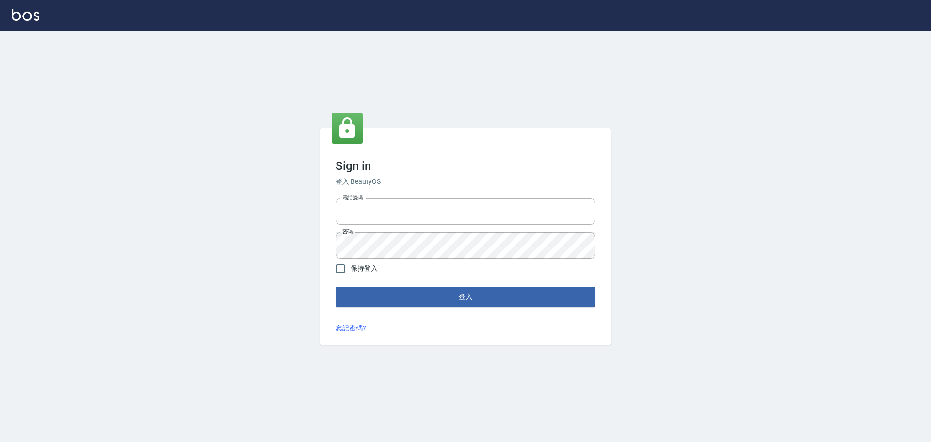
type input "9990001234567"
click at [442, 292] on button "登入" at bounding box center [466, 297] width 260 height 20
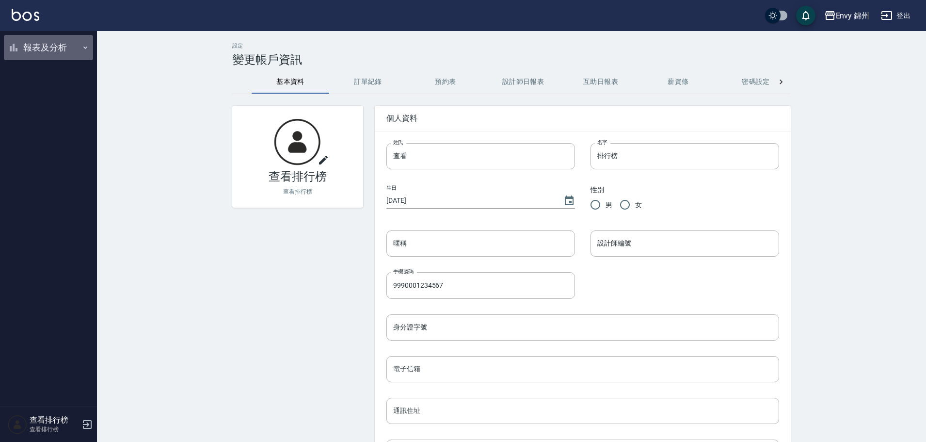
click at [61, 49] on button "報表及分析" at bounding box center [48, 47] width 89 height 25
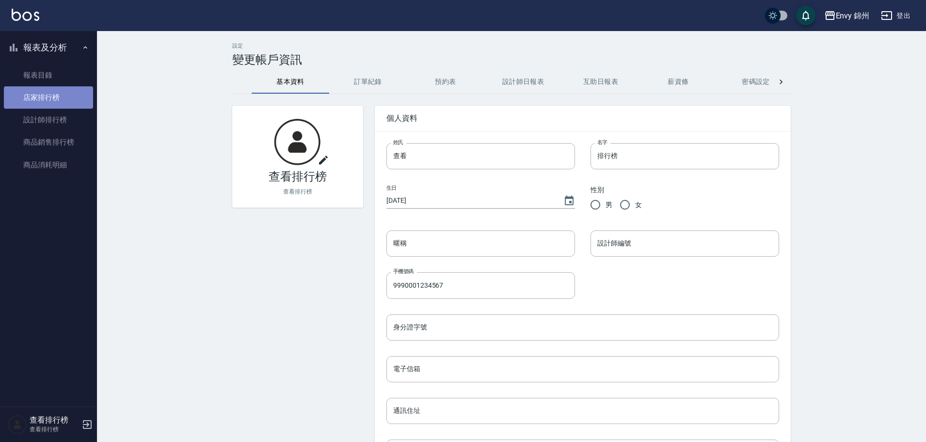
click at [50, 89] on link "店家排行榜" at bounding box center [48, 97] width 89 height 22
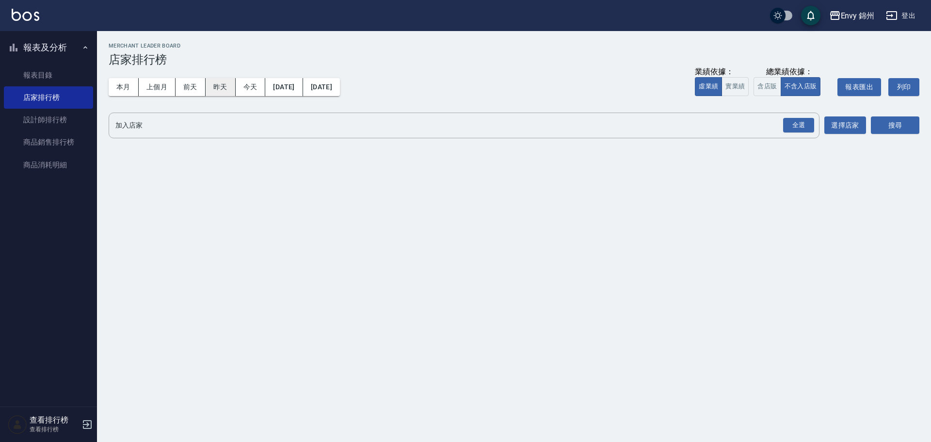
click at [226, 84] on button "昨天" at bounding box center [221, 87] width 30 height 18
drag, startPoint x: 799, startPoint y: 117, endPoint x: 906, endPoint y: 133, distance: 107.8
click at [800, 117] on button "全選" at bounding box center [798, 125] width 35 height 19
click at [809, 123] on div "全選" at bounding box center [798, 125] width 31 height 15
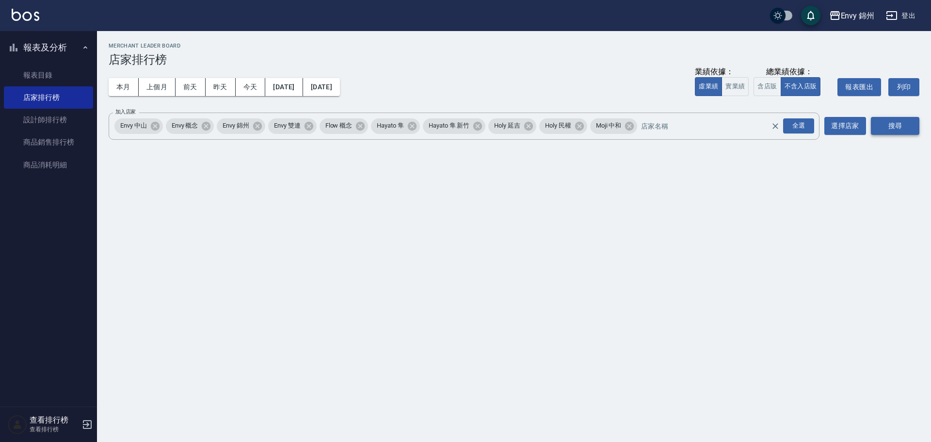
click at [888, 132] on button "搜尋" at bounding box center [895, 126] width 49 height 18
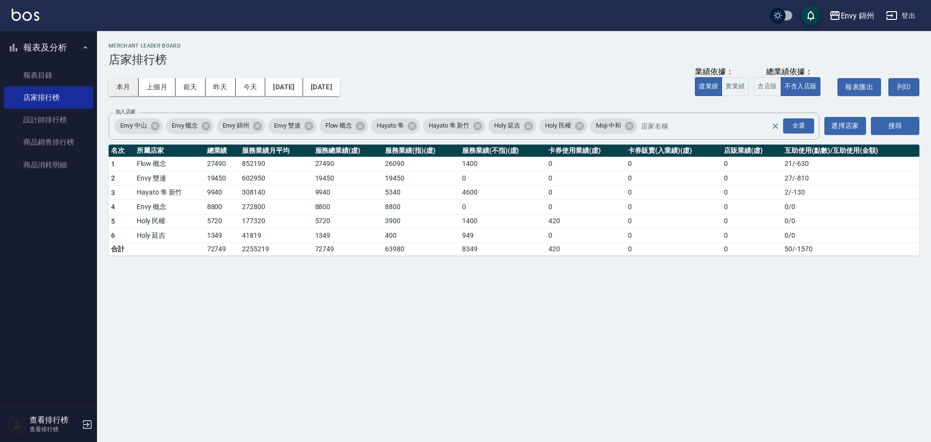
click at [116, 82] on button "本月" at bounding box center [124, 87] width 30 height 18
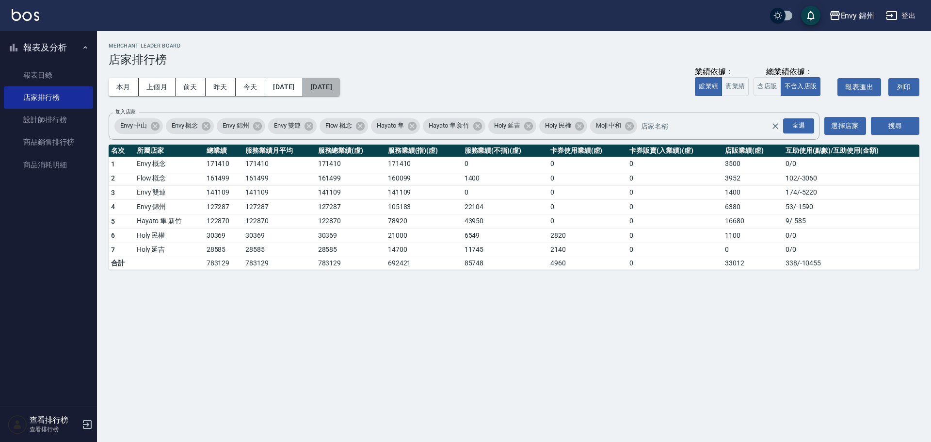
click at [333, 89] on button "2025/10/31" at bounding box center [321, 87] width 37 height 18
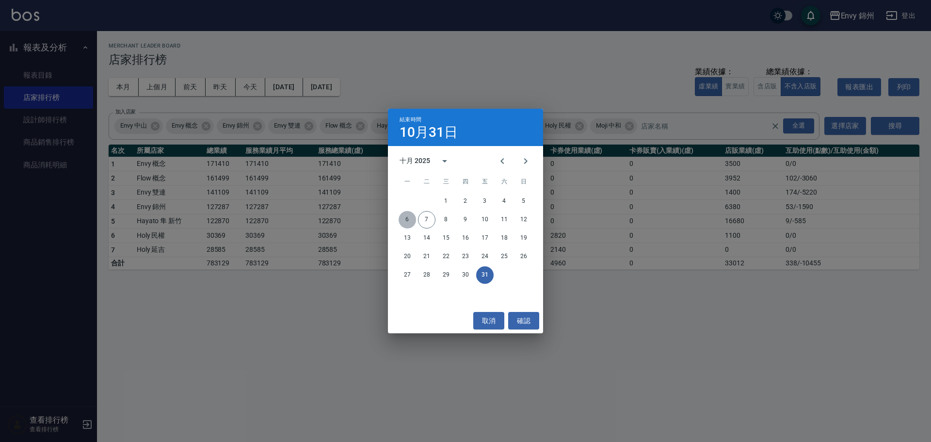
click at [405, 216] on button "6" at bounding box center [407, 219] width 17 height 17
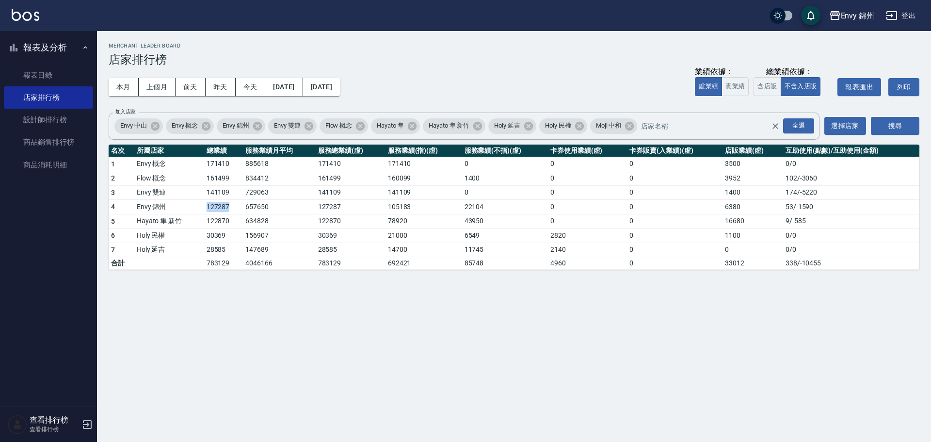
drag, startPoint x: 202, startPoint y: 210, endPoint x: 238, endPoint y: 210, distance: 35.4
click at [238, 210] on tr "4 Envy 錦州 127287 657650 127287 105183 22104 0 0 6380 53 / -1590" at bounding box center [514, 207] width 811 height 15
drag, startPoint x: 701, startPoint y: 201, endPoint x: 762, endPoint y: 206, distance: 61.8
click at [762, 206] on tr "4 Envy 錦州 127287 657650 127287 105183 22104 0 0 6380 53 / -1590" at bounding box center [514, 207] width 811 height 15
click at [22, 116] on link "設計師排行榜" at bounding box center [48, 120] width 89 height 22
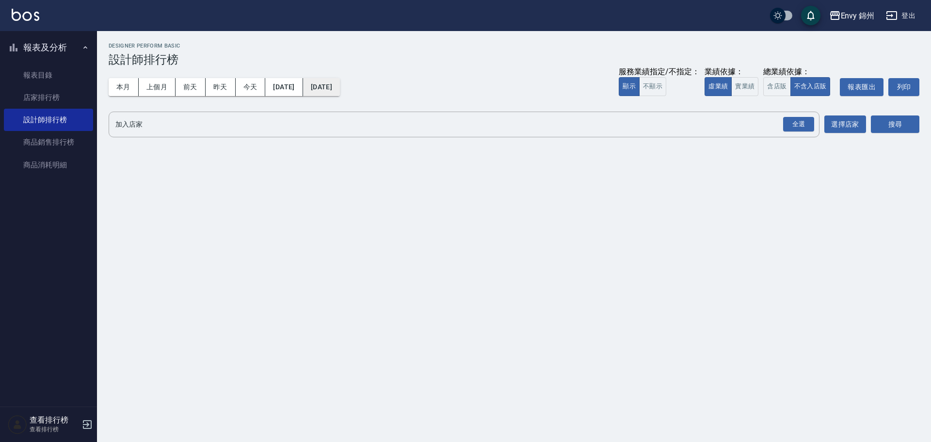
click at [340, 85] on button "[DATE]" at bounding box center [321, 87] width 37 height 18
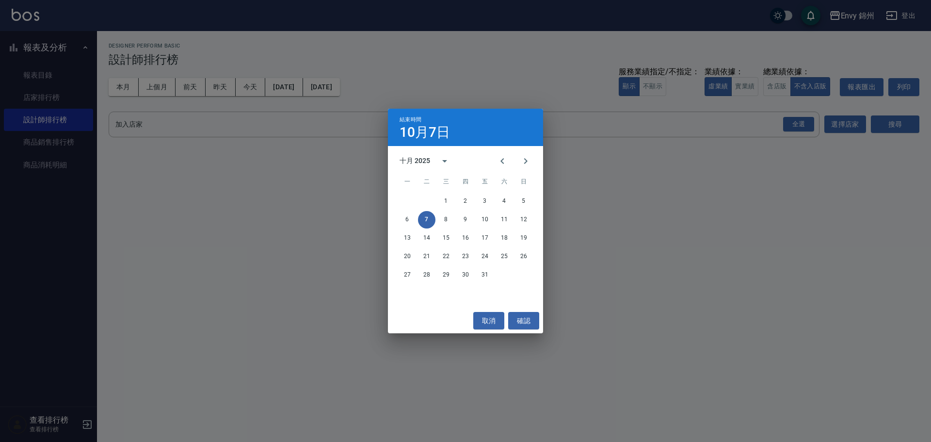
click at [224, 84] on div "結束時間 10月7日 十月 2025 一 二 三 四 五 六 日 1 2 3 4 5 6 7 8 9 10 11 12 13 14 15 16 17 18 1…" at bounding box center [465, 221] width 931 height 442
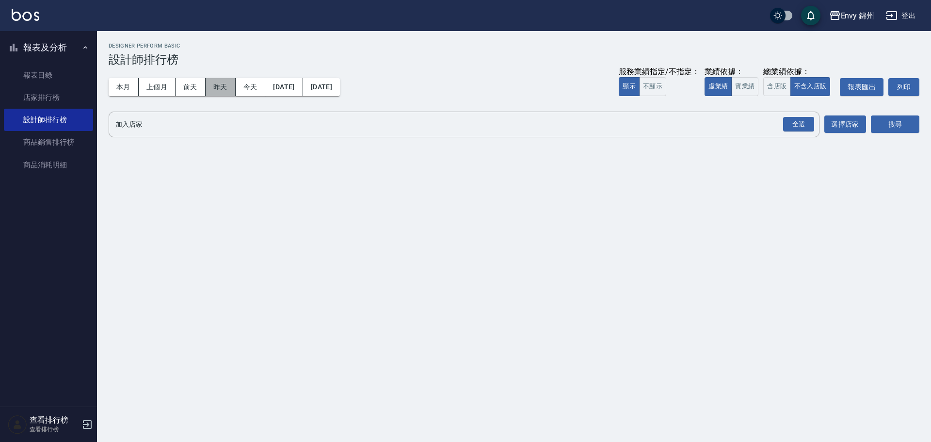
click at [229, 95] on button "昨天" at bounding box center [221, 87] width 30 height 18
click at [793, 121] on div "全選" at bounding box center [798, 124] width 31 height 15
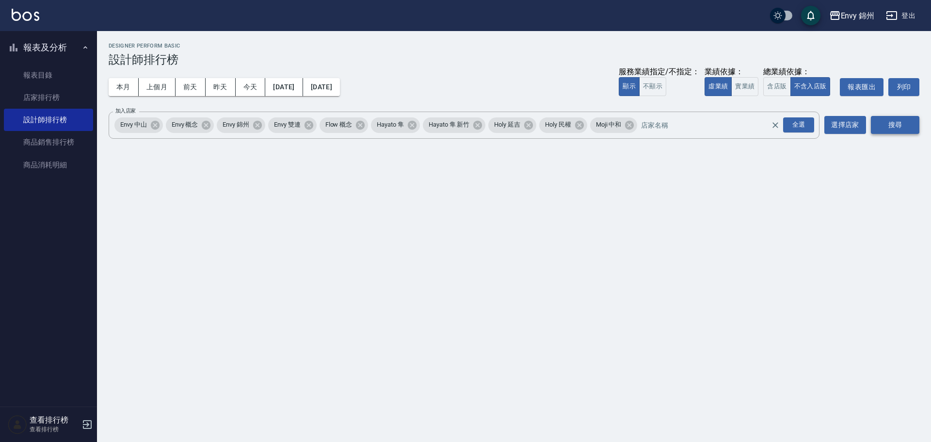
click at [886, 130] on button "搜尋" at bounding box center [895, 125] width 49 height 18
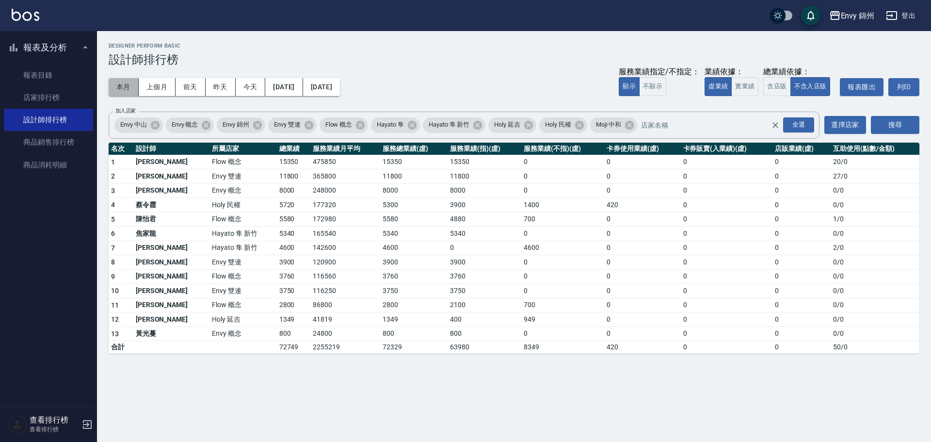
drag, startPoint x: 114, startPoint y: 91, endPoint x: 127, endPoint y: 90, distance: 13.1
click at [116, 91] on button "本月" at bounding box center [124, 87] width 30 height 18
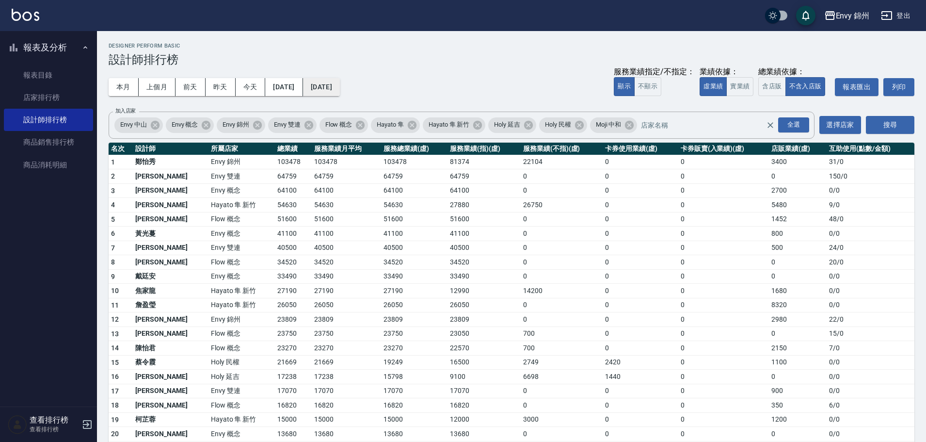
click at [328, 93] on button "2025/10/31" at bounding box center [321, 87] width 37 height 18
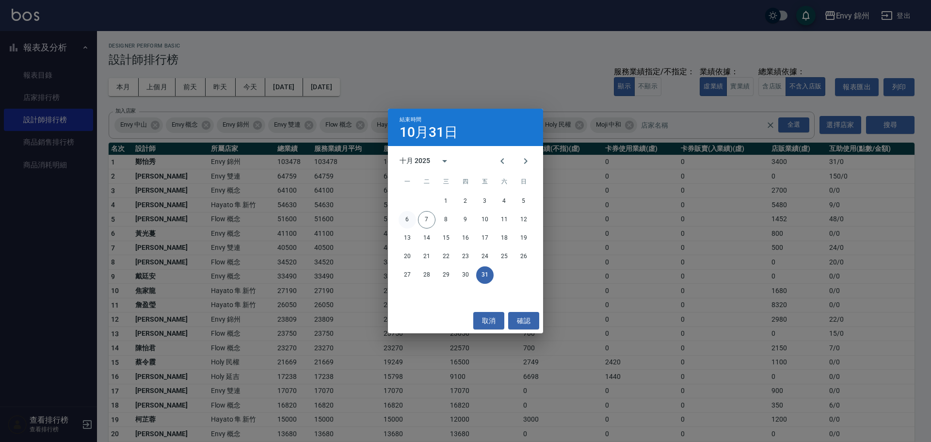
click at [406, 216] on button "6" at bounding box center [407, 219] width 17 height 17
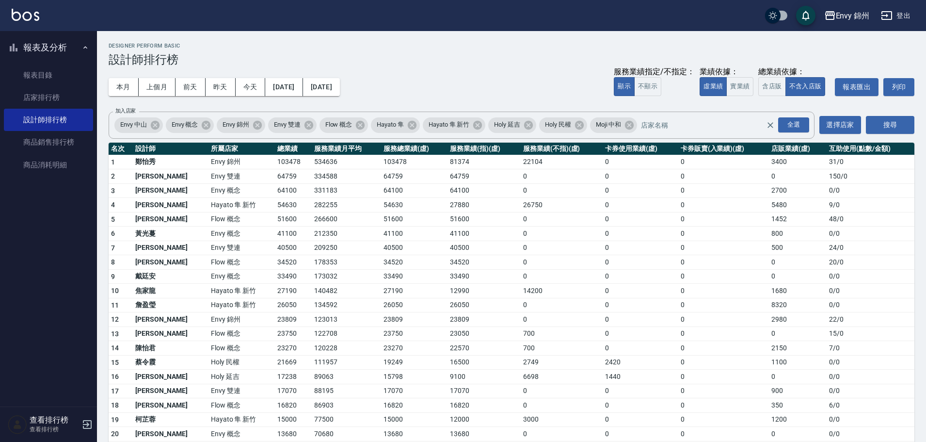
click at [475, 284] on td "12990" at bounding box center [484, 291] width 73 height 15
drag, startPoint x: 223, startPoint y: 320, endPoint x: 291, endPoint y: 308, distance: 69.9
click at [292, 310] on tbody "1 鄭怡秀 Envy 錦州 103478 534636 103478 81374 22104 0 0 3400 31 / 0 2 沈明煌 Envy 雙連 64…" at bounding box center [512, 383] width 806 height 456
click at [275, 320] on td "23809" at bounding box center [293, 319] width 37 height 15
drag, startPoint x: 236, startPoint y: 321, endPoint x: 262, endPoint y: 321, distance: 26.2
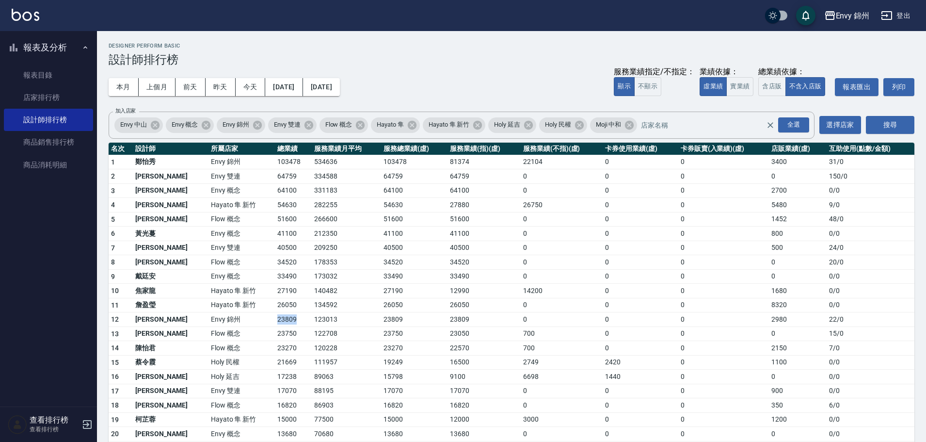
click at [262, 321] on tr "12 潘昀廷 Envy 錦州 23809 123013 23809 23809 0 0 0 2980 22 / 0" at bounding box center [512, 319] width 806 height 15
click at [789, 320] on tr "12 潘昀廷 Envy 錦州 23809 123013 23809 23809 0 0 0 2980 22 / 0" at bounding box center [512, 319] width 806 height 15
click at [315, 239] on td "212350" at bounding box center [346, 234] width 69 height 15
drag, startPoint x: 225, startPoint y: 174, endPoint x: 266, endPoint y: 179, distance: 41.1
click at [266, 179] on tr "2 沈明煌 Envy 雙連 64759 334588 64759 64759 0 0 0 0 150 / 0" at bounding box center [512, 176] width 806 height 15
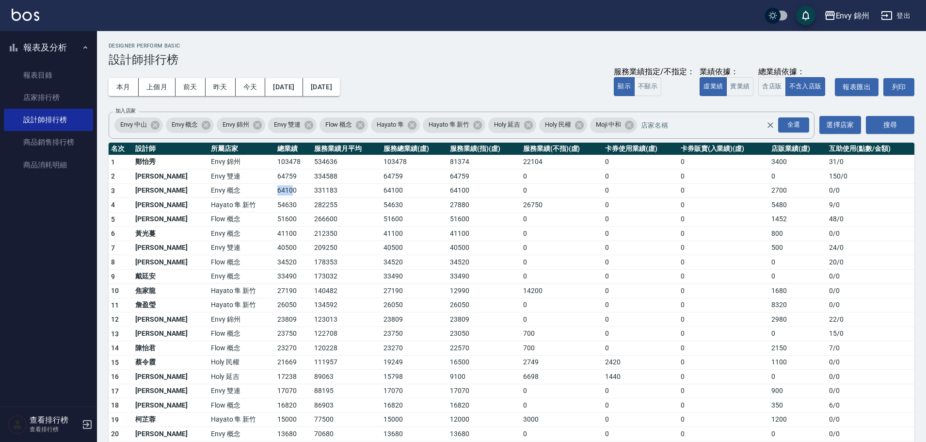
drag, startPoint x: 240, startPoint y: 194, endPoint x: 258, endPoint y: 194, distance: 18.0
click at [258, 194] on tr "3 王文嘉 Envy 概念 64100 331183 64100 64100 0 0 0 2700 0 / 0" at bounding box center [512, 190] width 806 height 15
drag, startPoint x: 250, startPoint y: 234, endPoint x: 271, endPoint y: 242, distance: 22.3
click at [271, 242] on tbody "1 鄭怡秀 Envy 錦州 103478 534636 103478 81374 22104 0 0 3400 31 / 0 2 沈明煌 Envy 雙連 64…" at bounding box center [512, 383] width 806 height 456
drag, startPoint x: 232, startPoint y: 317, endPoint x: 261, endPoint y: 320, distance: 29.7
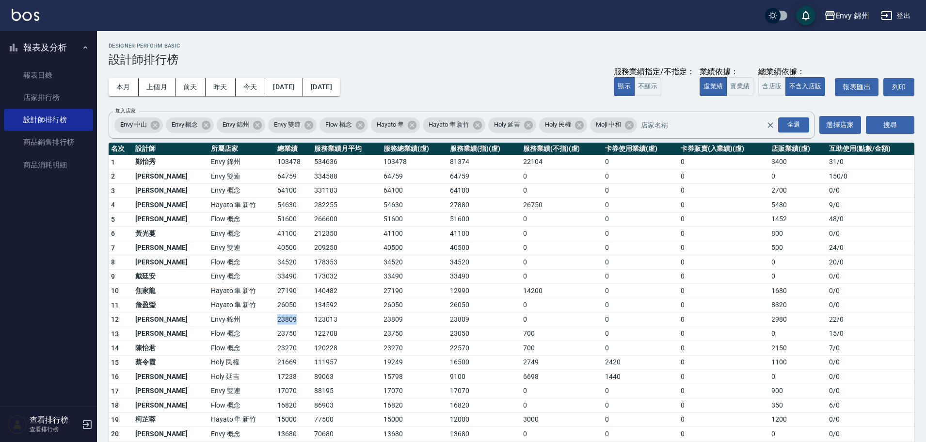
click at [261, 320] on tr "12 潘昀廷 Envy 錦州 23809 123013 23809 23809 0 0 0 2980 22 / 0" at bounding box center [512, 319] width 806 height 15
click at [47, 142] on link "商品銷售排行榜" at bounding box center [48, 142] width 89 height 22
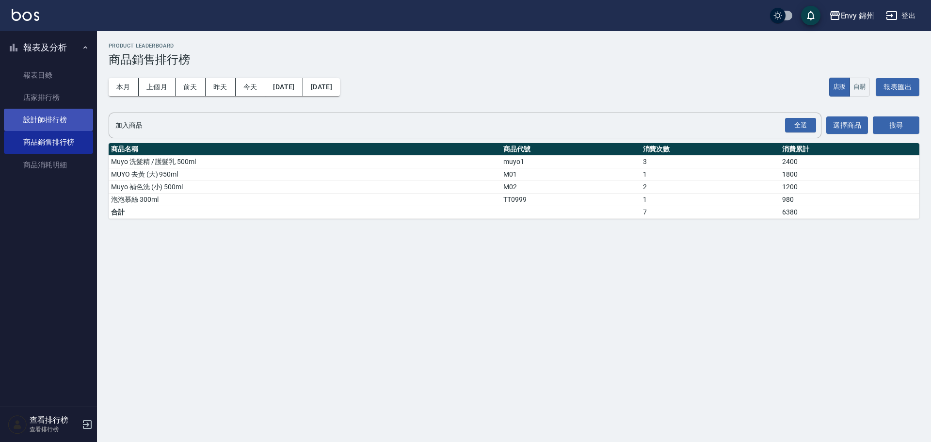
click at [59, 118] on link "設計師排行榜" at bounding box center [48, 120] width 89 height 22
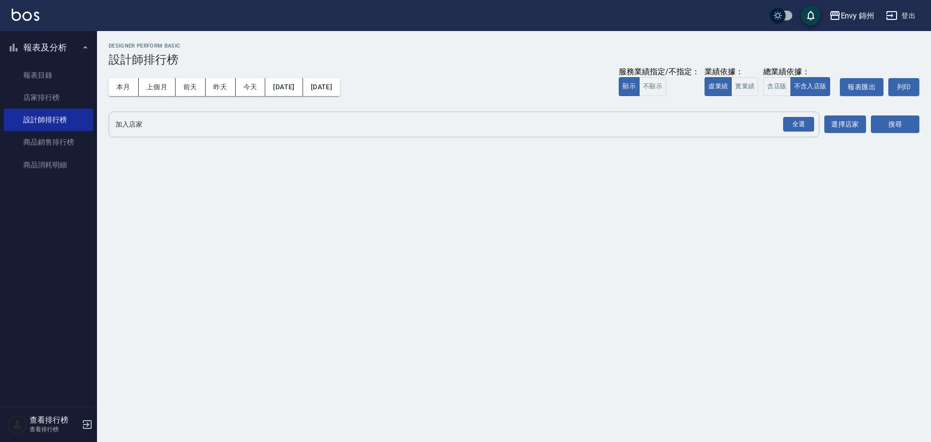
click at [789, 134] on div "全選" at bounding box center [798, 125] width 34 height 26
click at [792, 124] on div "全選" at bounding box center [798, 124] width 31 height 15
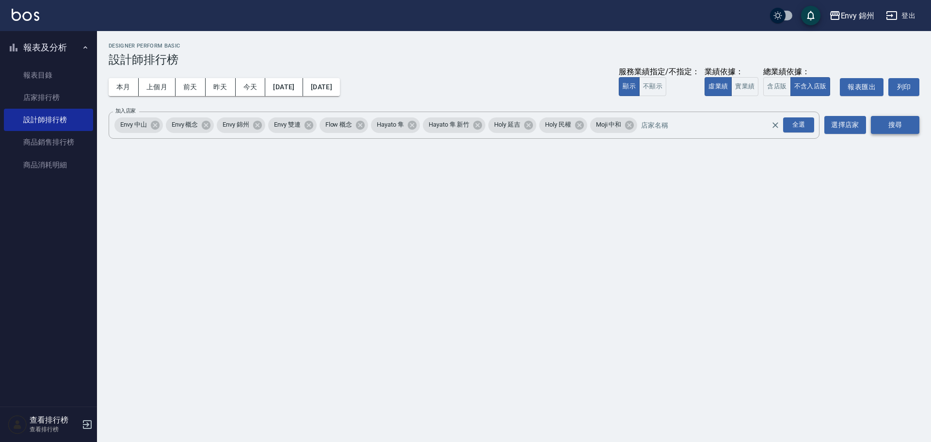
click at [899, 131] on button "搜尋" at bounding box center [895, 125] width 49 height 18
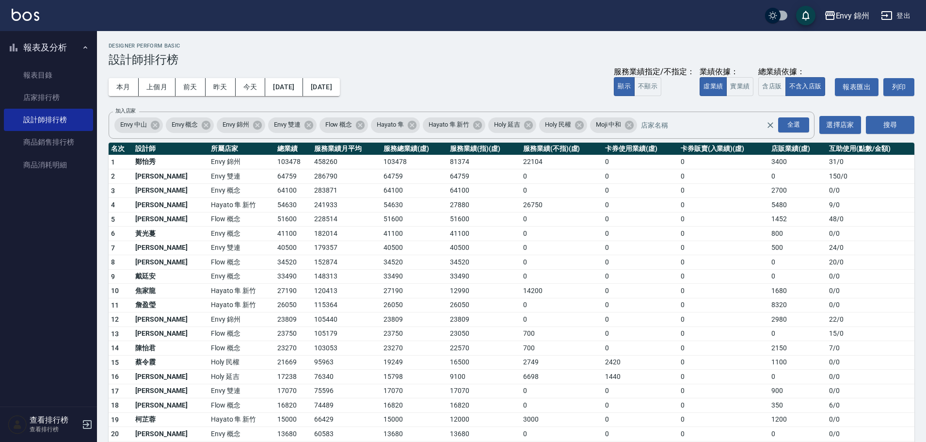
click at [840, 415] on td "0 / 0" at bounding box center [871, 419] width 88 height 15
drag, startPoint x: 166, startPoint y: 156, endPoint x: 198, endPoint y: 167, distance: 33.4
click at [198, 167] on tr "1 鄭怡秀 Envy 錦州 103478 458260 103478 81374 22104 0 0 3400 31 / 0" at bounding box center [512, 162] width 806 height 15
click at [465, 258] on td "34520" at bounding box center [484, 262] width 73 height 15
click at [41, 98] on link "店家排行榜" at bounding box center [48, 97] width 89 height 22
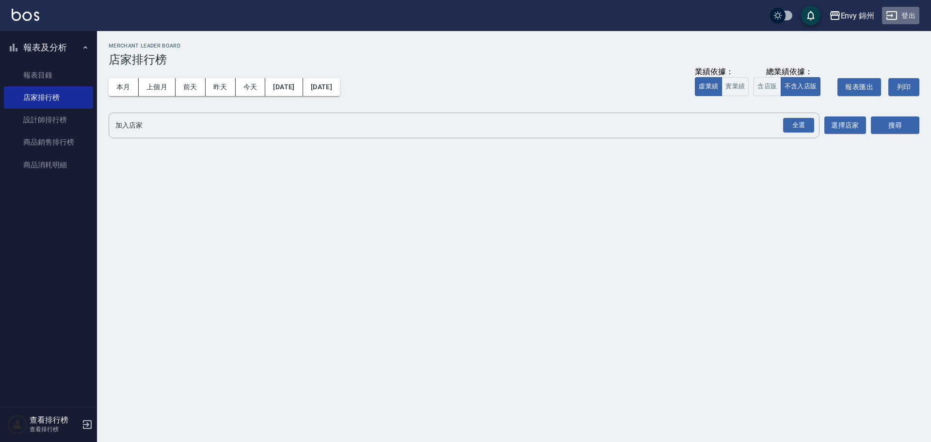
click at [906, 18] on button "登出" at bounding box center [900, 16] width 37 height 18
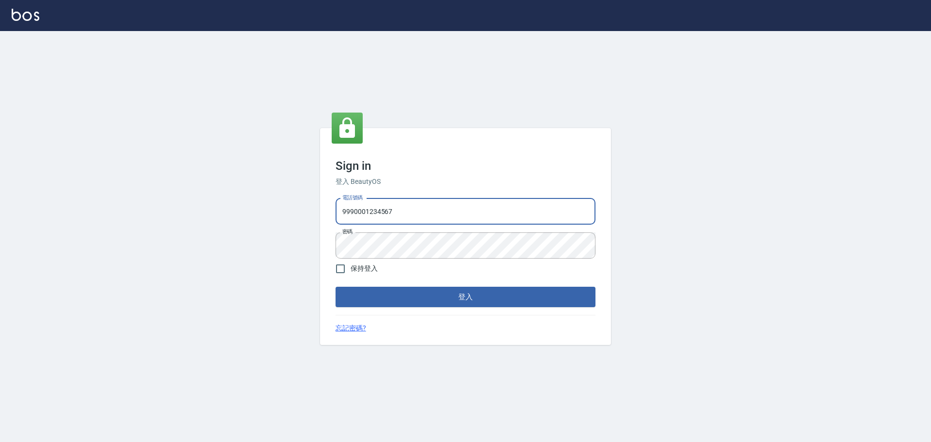
click at [400, 210] on input "9990001234567" at bounding box center [466, 211] width 260 height 26
type input "25153595"
click at [472, 294] on button "登入" at bounding box center [466, 297] width 260 height 20
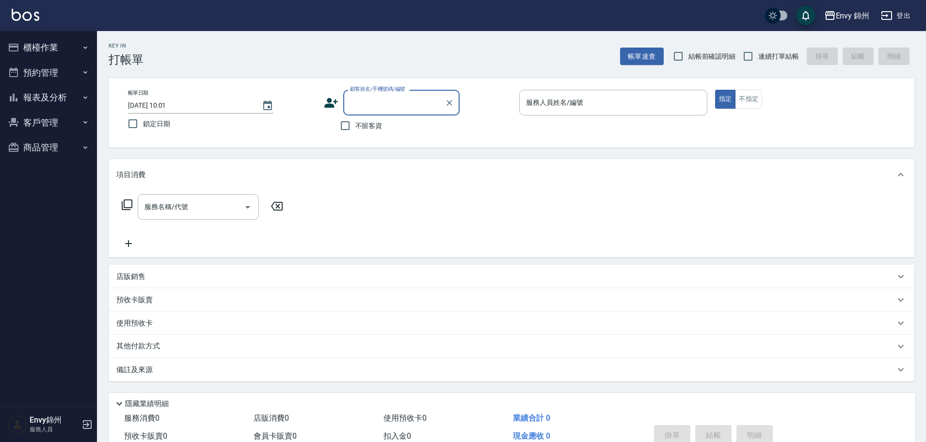
click at [41, 93] on button "報表及分析" at bounding box center [48, 97] width 89 height 25
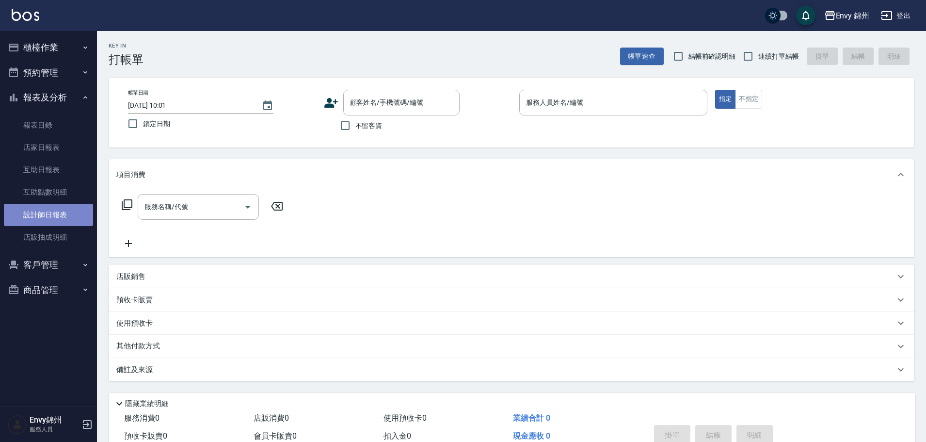
click at [43, 210] on link "設計師日報表" at bounding box center [48, 215] width 89 height 22
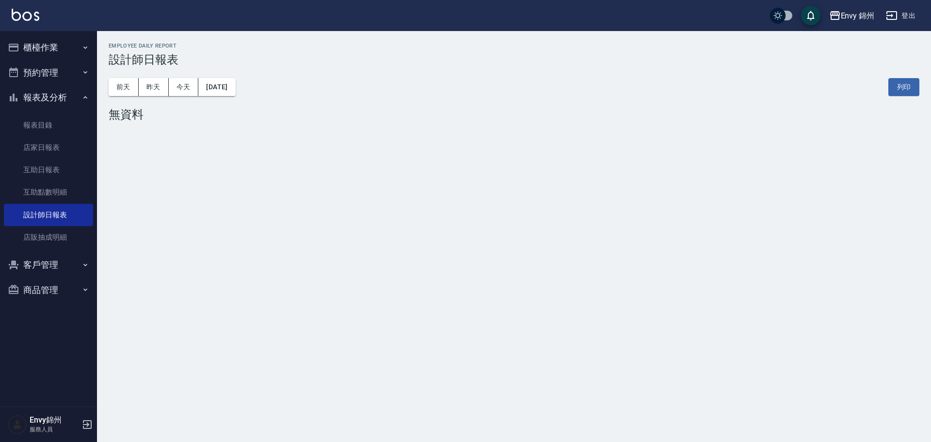
click at [228, 75] on div "前天 昨天 今天 2025/10/07 列印" at bounding box center [514, 86] width 811 height 41
click at [228, 85] on button "[DATE]" at bounding box center [216, 87] width 37 height 18
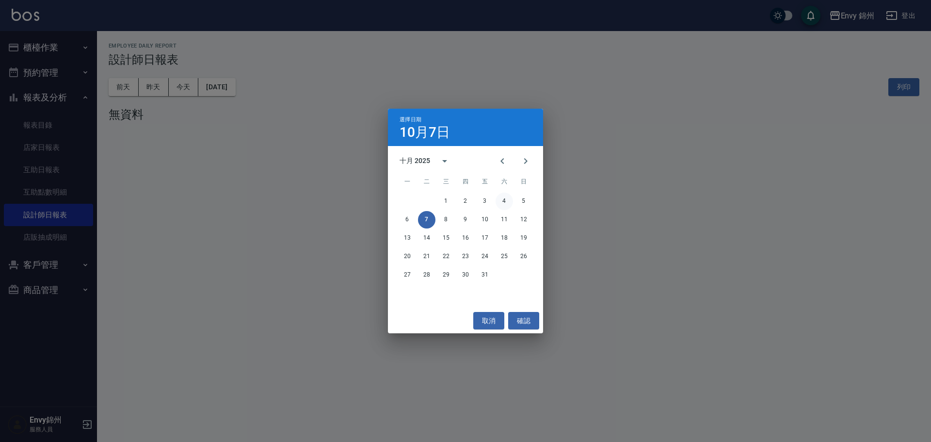
click at [512, 200] on button "4" at bounding box center [504, 201] width 17 height 17
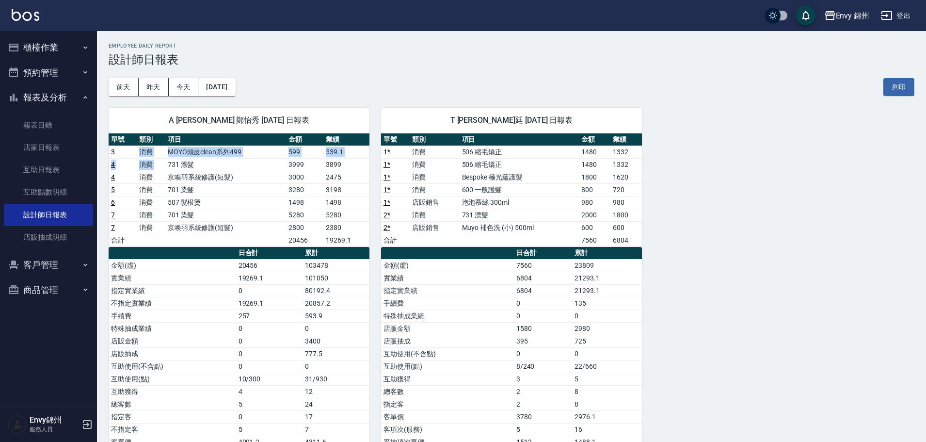
drag, startPoint x: 149, startPoint y: 154, endPoint x: 167, endPoint y: 159, distance: 19.1
click at [167, 159] on tbody "3 消費 MOYO頭皮clean系列499 599 539.1 4 消費 731 漂髮 3999 3899 4 消費 京喚羽系統修護(短髮) 3000 247…" at bounding box center [239, 196] width 261 height 101
click at [194, 217] on td "701 染髮" at bounding box center [225, 215] width 121 height 13
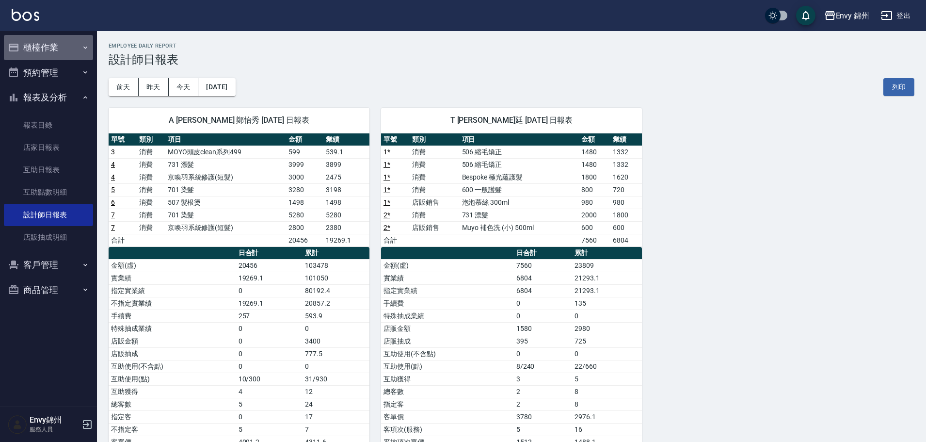
click at [45, 59] on button "櫃檯作業" at bounding box center [48, 47] width 89 height 25
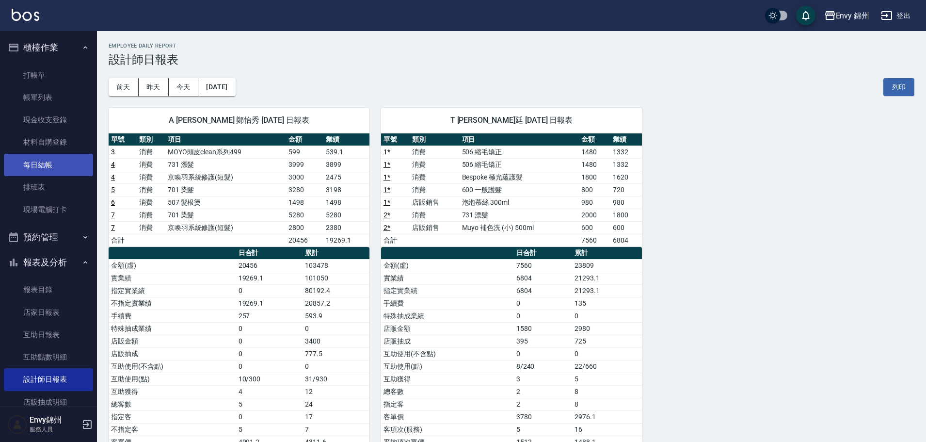
click at [49, 161] on link "每日結帳" at bounding box center [48, 165] width 89 height 22
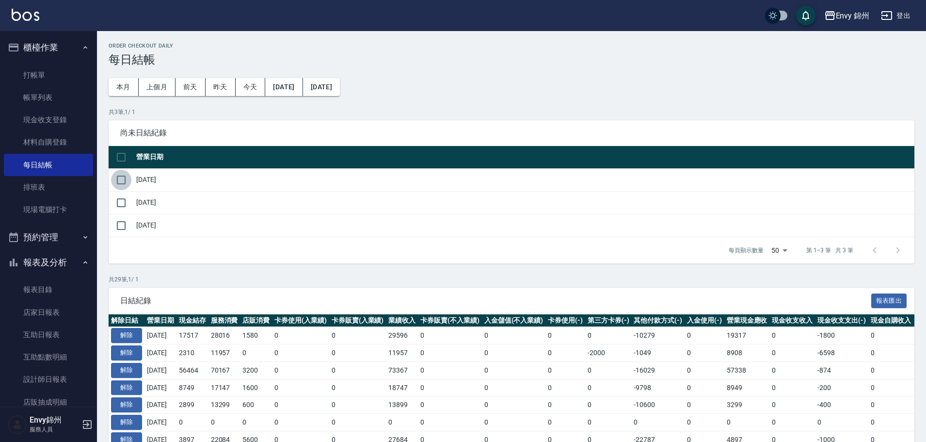
click at [121, 175] on input "checkbox" at bounding box center [121, 180] width 20 height 20
checkbox input "true"
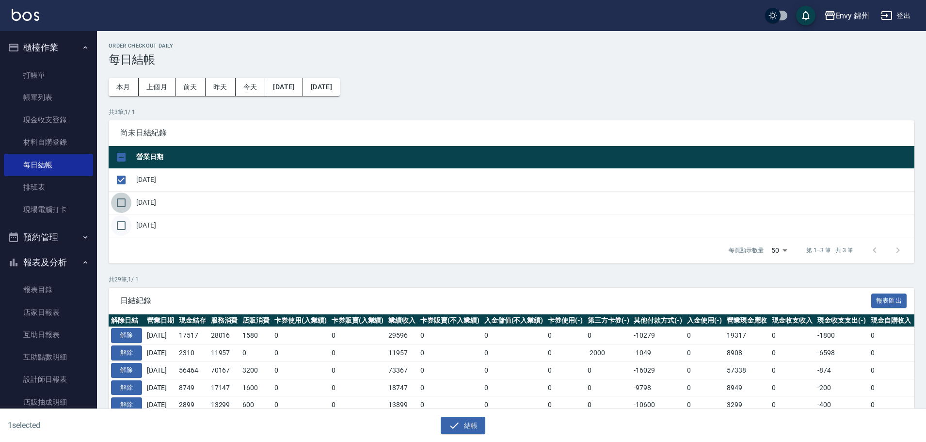
drag, startPoint x: 120, startPoint y: 197, endPoint x: 127, endPoint y: 223, distance: 26.6
click at [120, 198] on input "checkbox" at bounding box center [121, 203] width 20 height 20
checkbox input "true"
click at [125, 227] on input "checkbox" at bounding box center [121, 225] width 20 height 20
checkbox input "true"
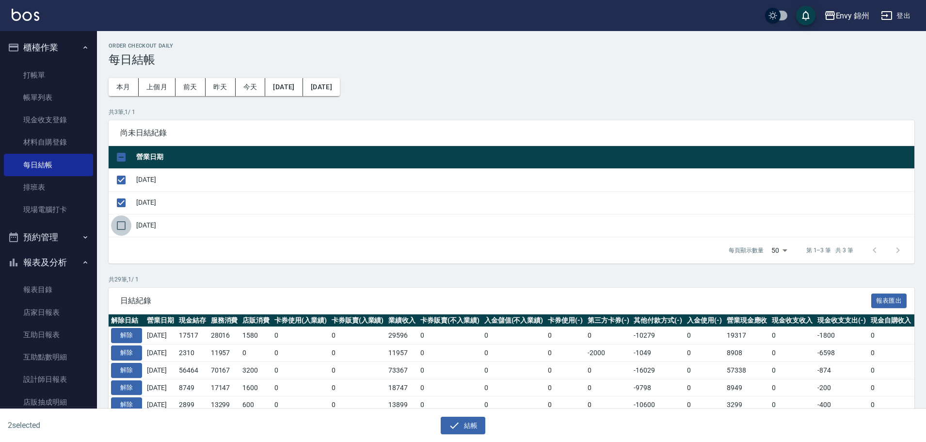
checkbox input "true"
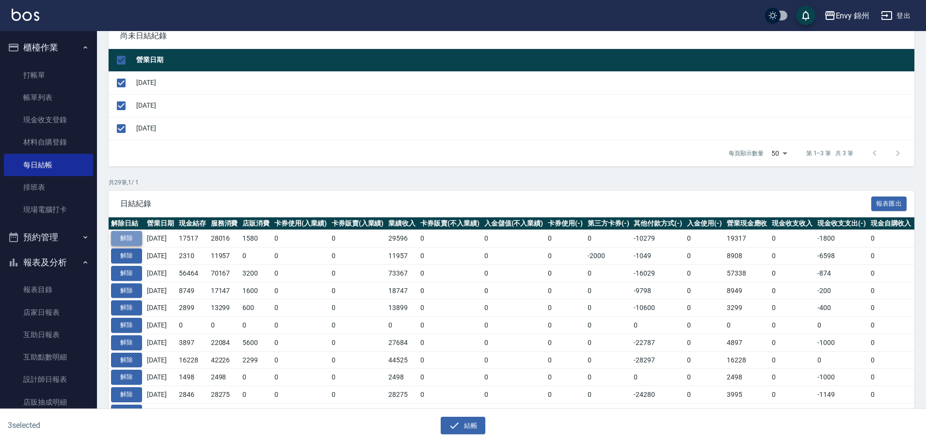
click at [126, 236] on button "解除" at bounding box center [126, 238] width 31 height 15
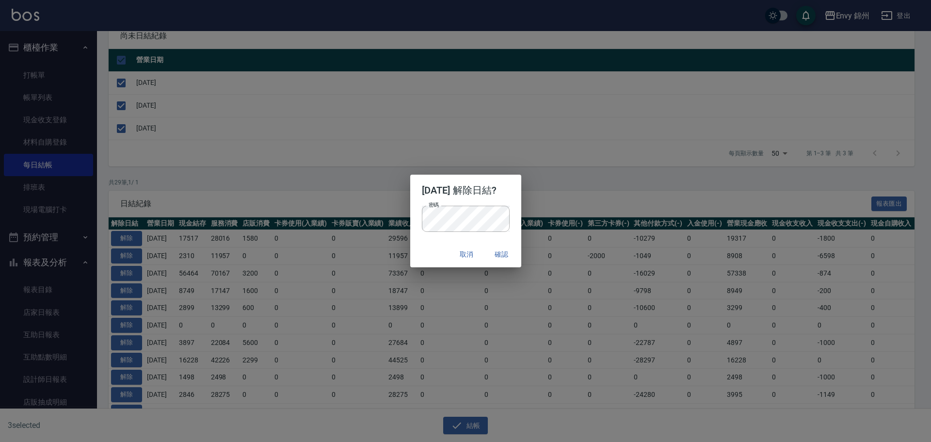
click at [420, 253] on div "取消 確認" at bounding box center [465, 255] width 111 height 26
click at [507, 253] on button "確認" at bounding box center [501, 254] width 31 height 18
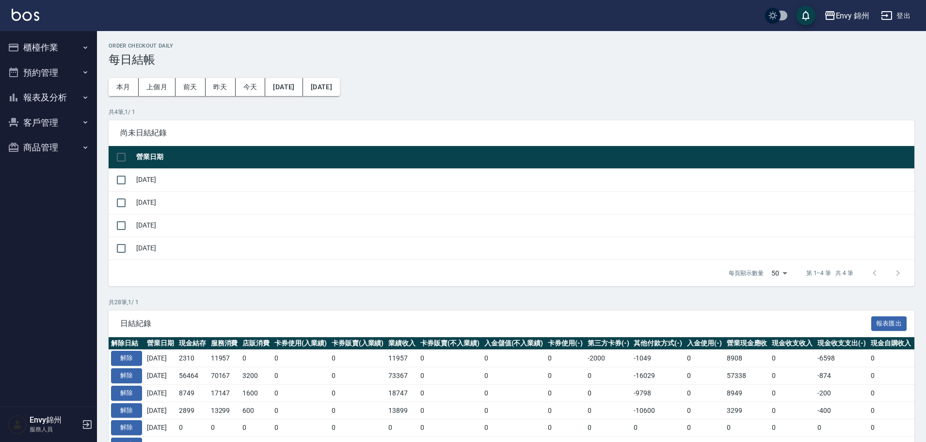
click at [36, 47] on button "櫃檯作業" at bounding box center [48, 47] width 89 height 25
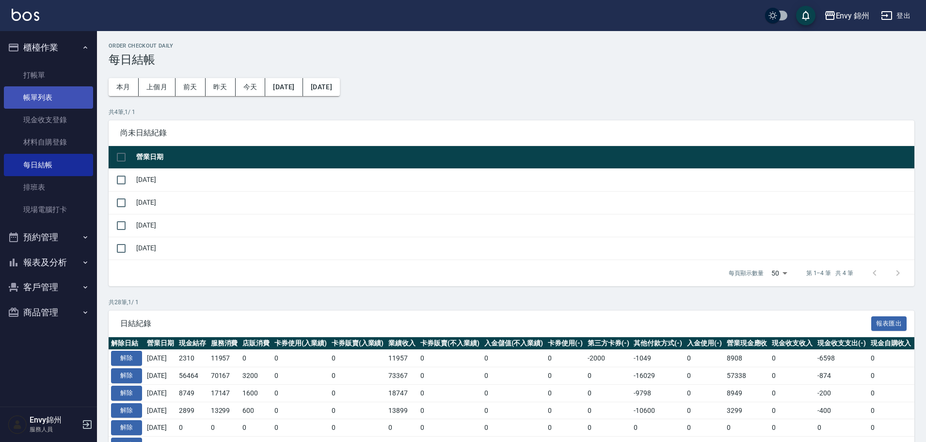
click at [37, 101] on link "帳單列表" at bounding box center [48, 97] width 89 height 22
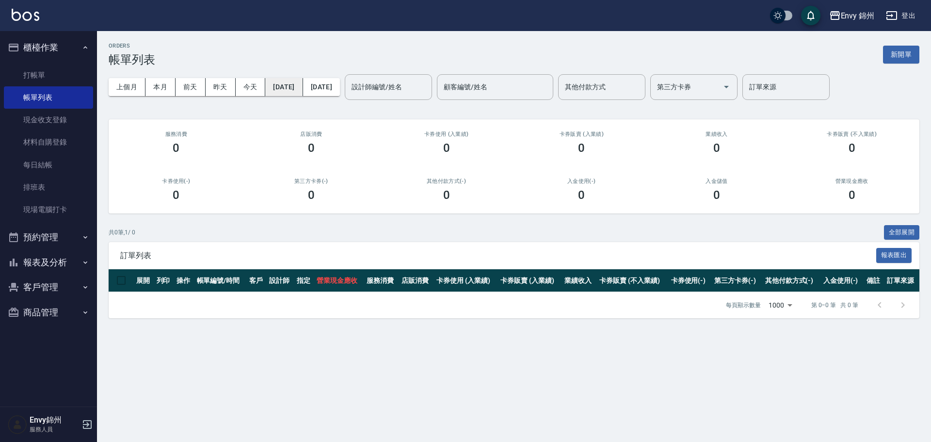
click at [296, 85] on button "[DATE]" at bounding box center [283, 87] width 37 height 18
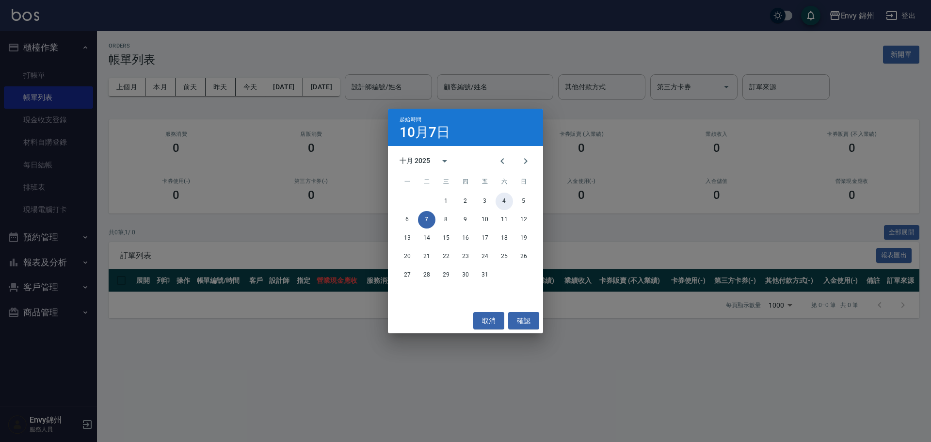
click at [506, 197] on button "4" at bounding box center [504, 201] width 17 height 17
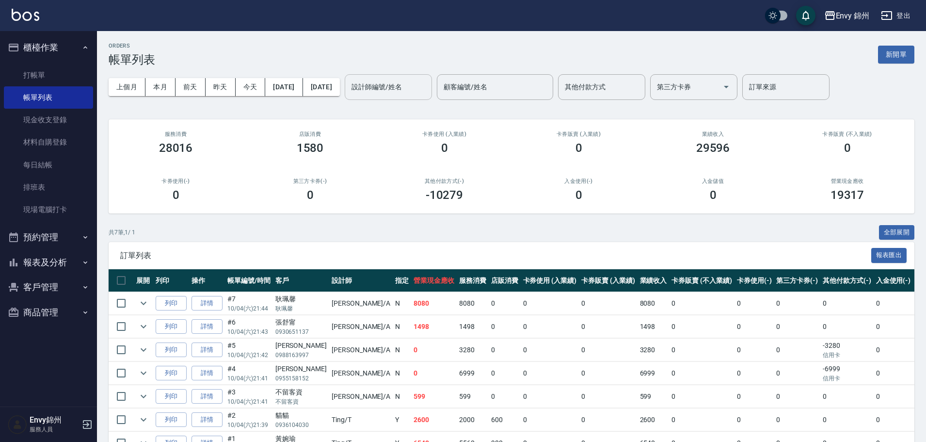
click at [411, 82] on input "設計師編號/姓名" at bounding box center [388, 87] width 79 height 17
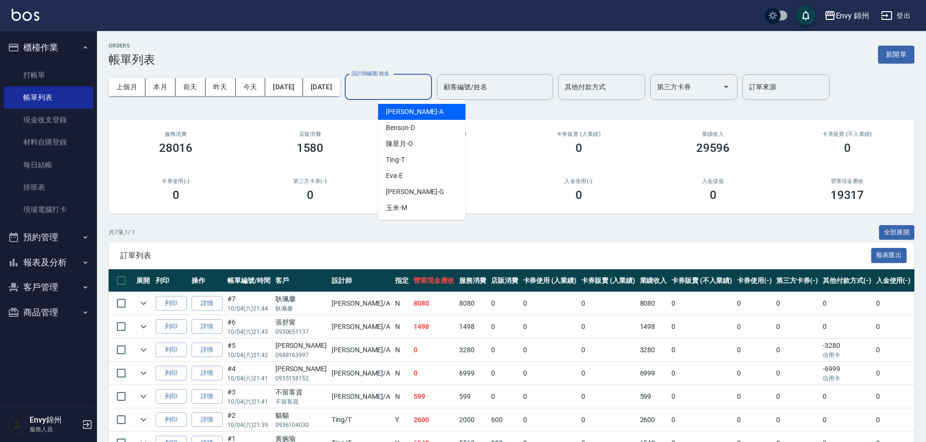
click at [410, 108] on div "Annie -A" at bounding box center [421, 112] width 87 height 16
type input "Annie-A"
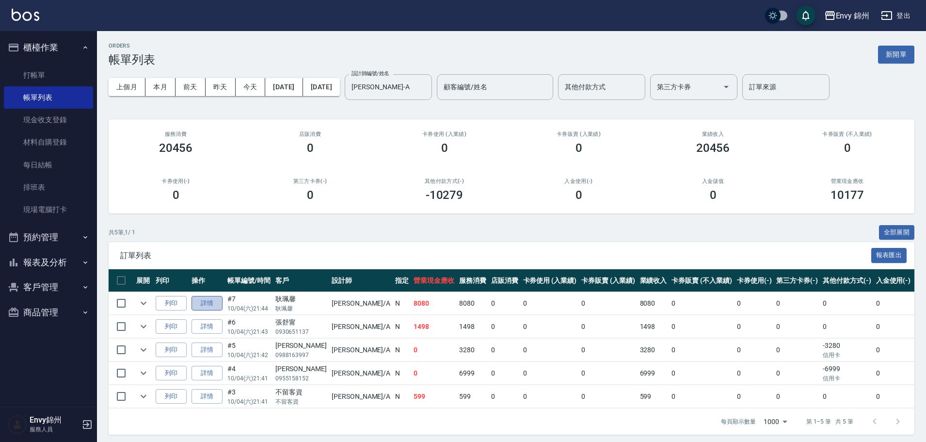
click at [209, 304] on link "詳情" at bounding box center [207, 303] width 31 height 15
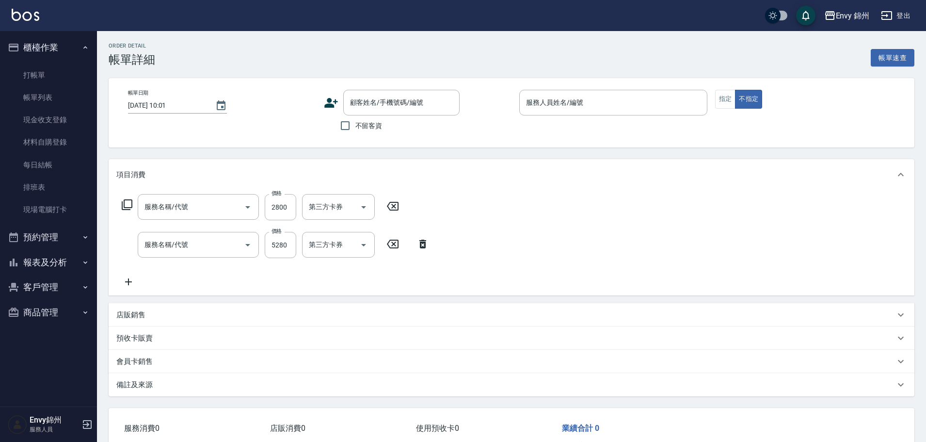
type input "2025/10/04 21:44"
type input "Annie-A"
type input "設計師原本客人"
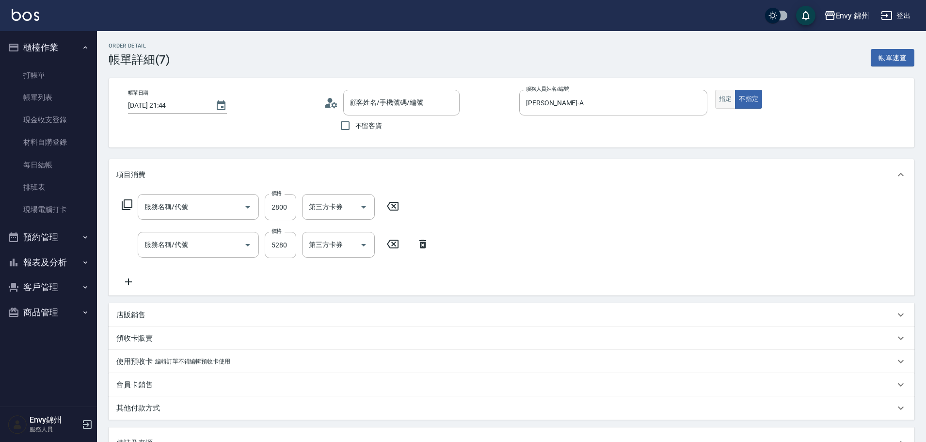
click at [733, 92] on button "指定" at bounding box center [725, 99] width 21 height 19
type input "京喚羽系統修護(短髮)(631)"
type input "701 染髮(701)"
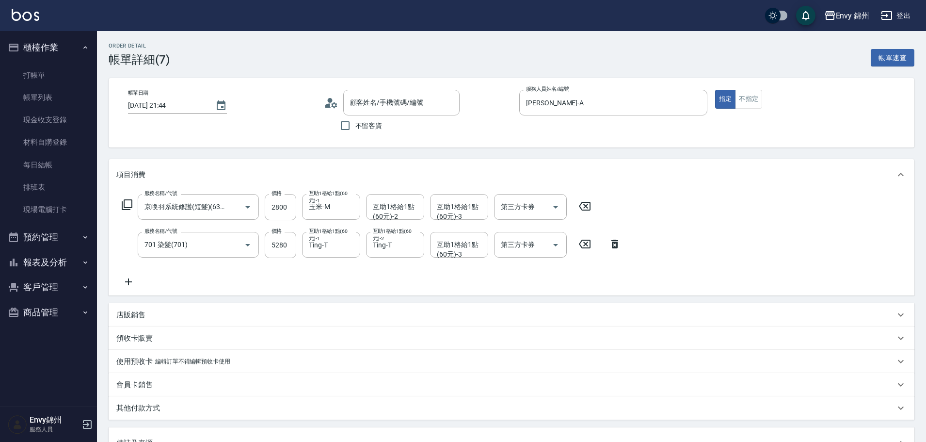
type input "耿珮馨/耿珮馨/"
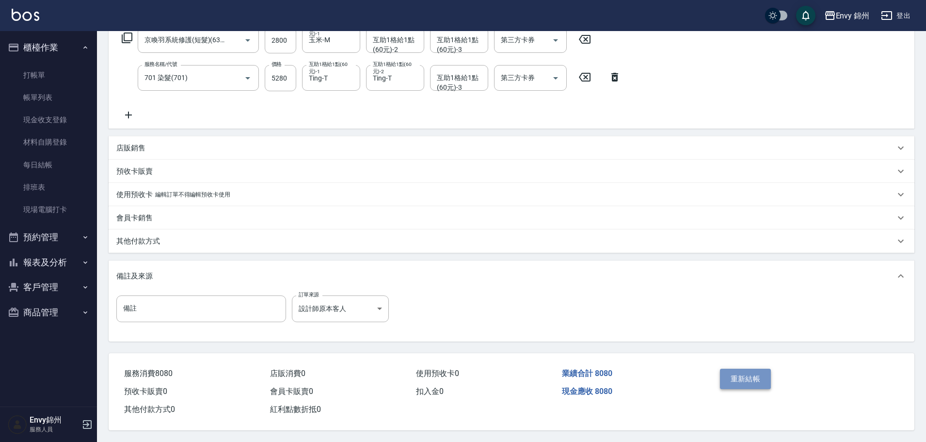
click at [732, 379] on button "重新結帳" at bounding box center [745, 379] width 51 height 20
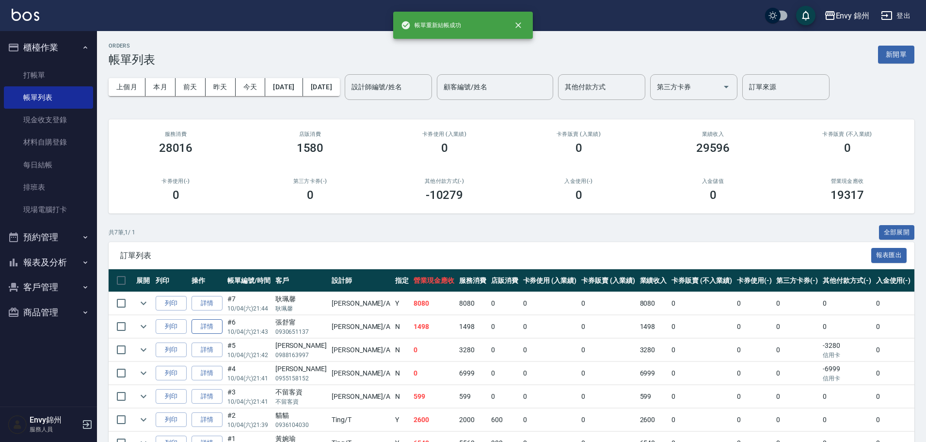
click at [205, 326] on link "詳情" at bounding box center [207, 326] width 31 height 15
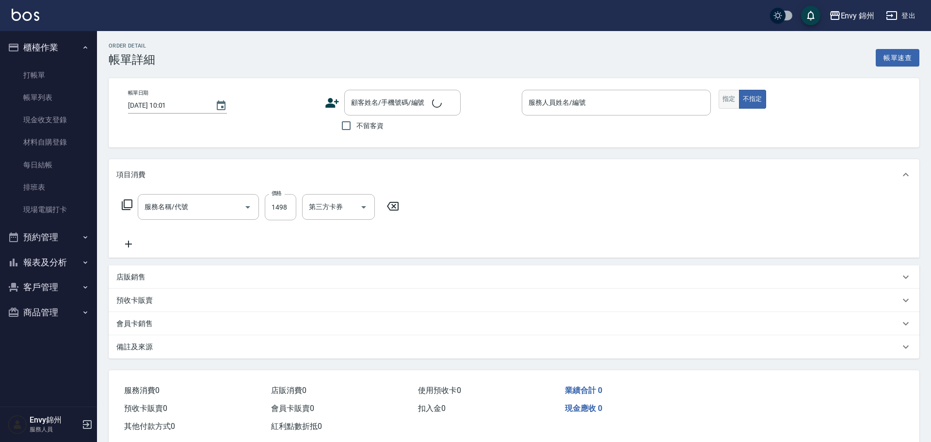
type input "2025/10/04 21:43"
type input "Annie-A"
type input "設計師原本客人"
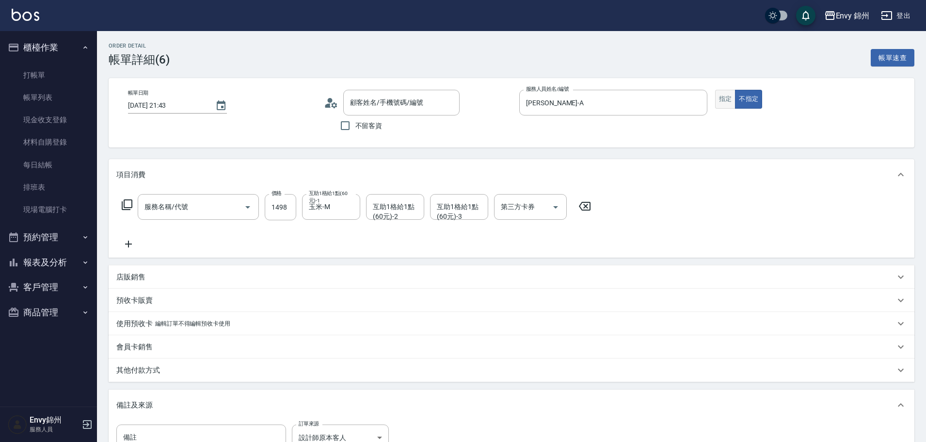
click at [732, 104] on button "指定" at bounding box center [725, 99] width 21 height 19
type input "507 髮根燙(507)"
type input "張舒甯/0930651137/"
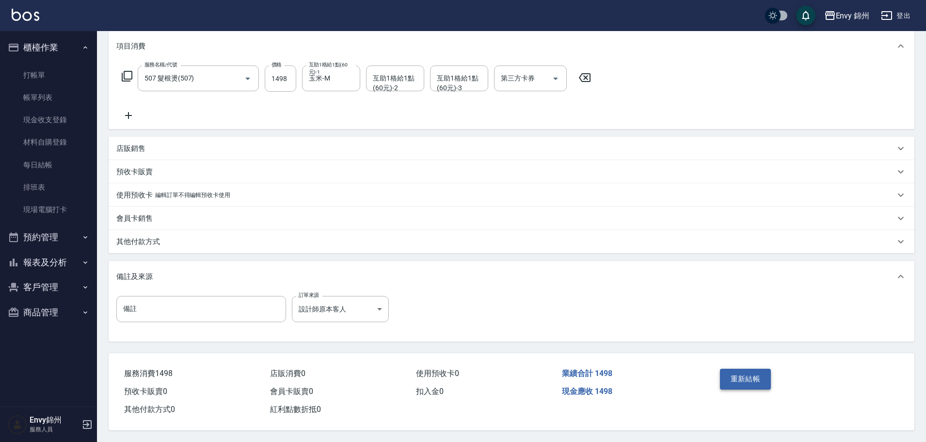
click at [757, 374] on button "重新結帳" at bounding box center [745, 379] width 51 height 20
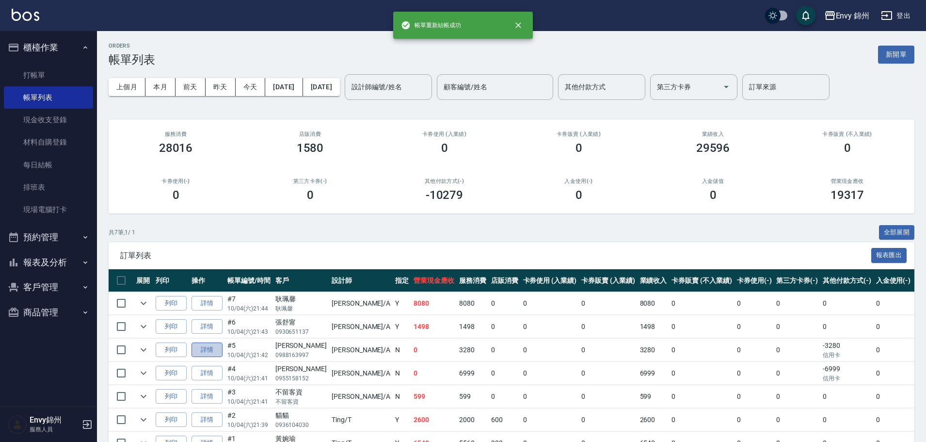
click at [214, 347] on link "詳情" at bounding box center [207, 349] width 31 height 15
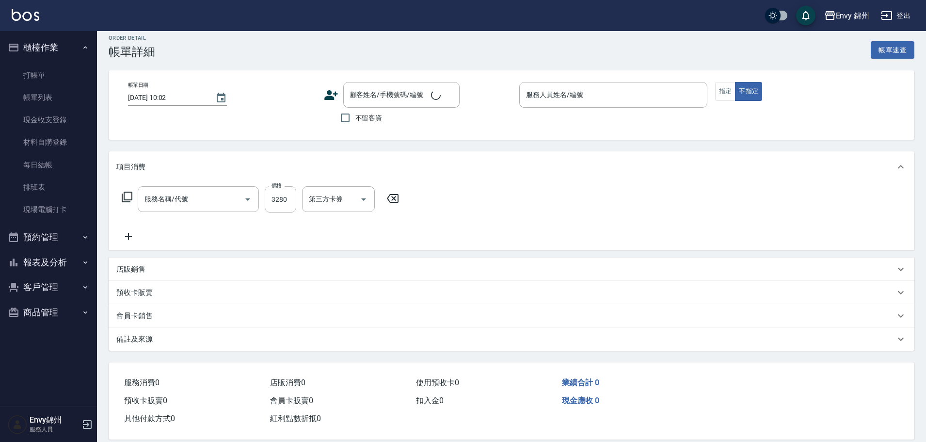
type input "2025/10/04 21:42"
type input "Annie-A"
type input "FB/Instagram"
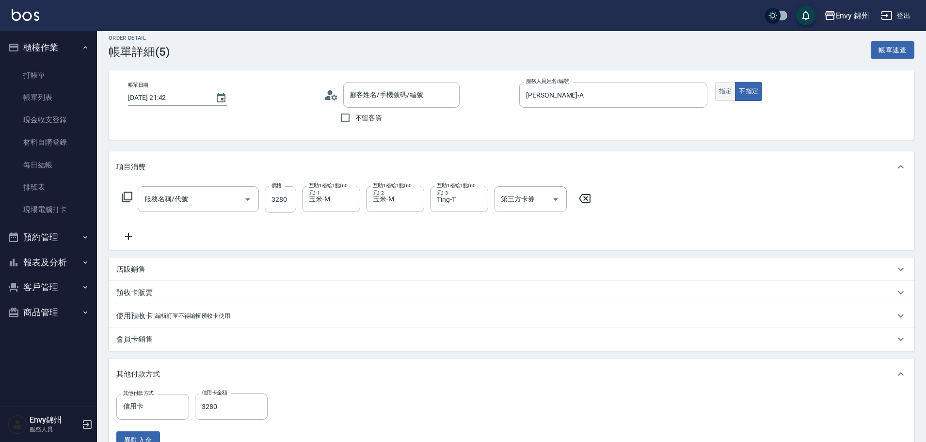
type input "701 染髮(701)"
click at [723, 91] on button "指定" at bounding box center [725, 91] width 21 height 19
type input "陳欣郁/0988163997/"
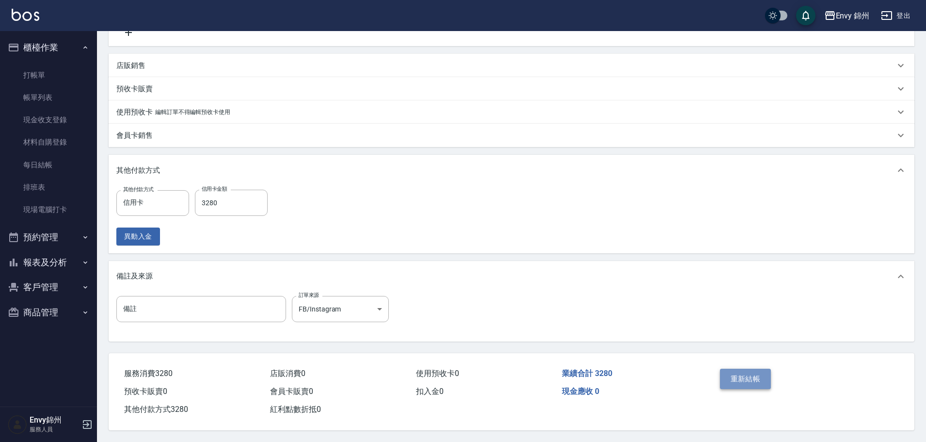
click at [747, 369] on button "重新結帳" at bounding box center [745, 379] width 51 height 20
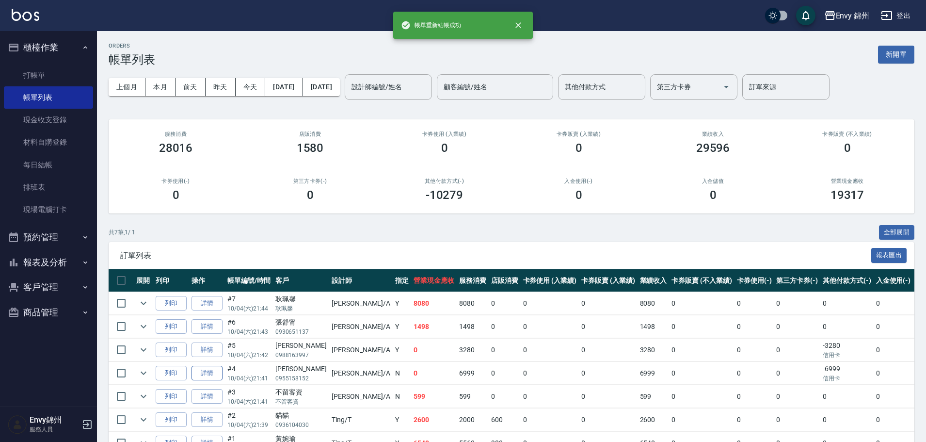
click at [203, 373] on link "詳情" at bounding box center [207, 373] width 31 height 15
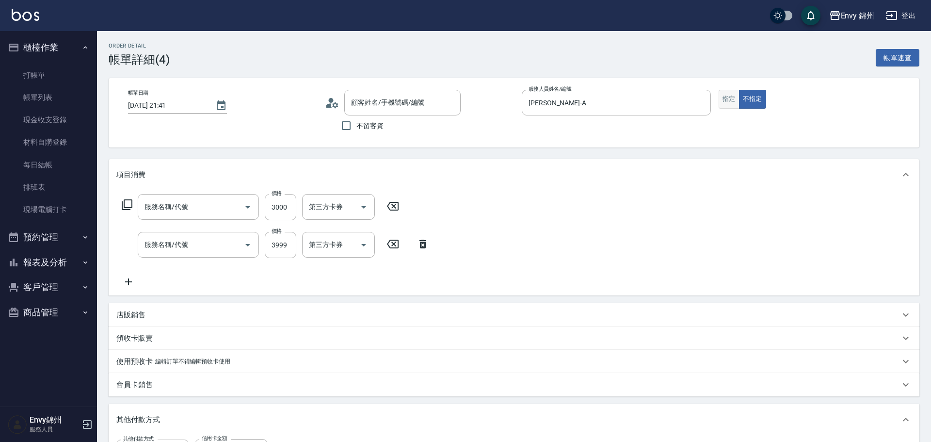
type input "2025/10/04 21:41"
type input "Annie-A"
type input "設計師原本客人"
click at [732, 98] on button "指定" at bounding box center [725, 99] width 21 height 19
type input "京喚羽系統修護(短髮)(631)"
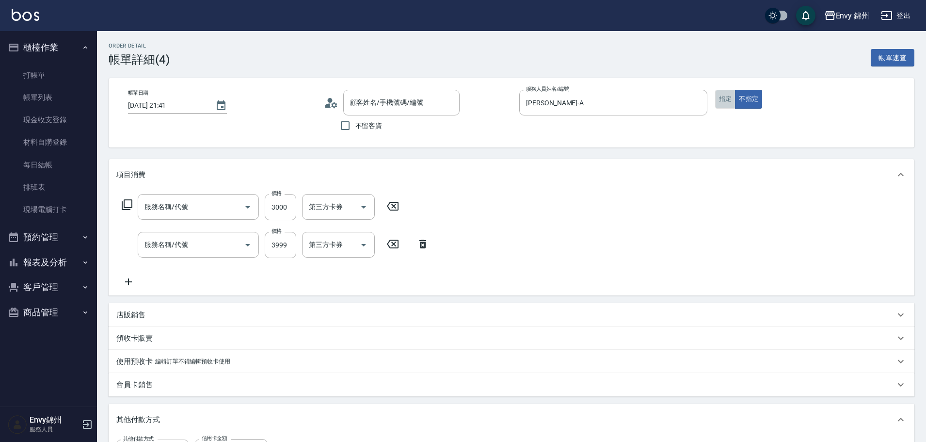
type input "731 漂髮(731)"
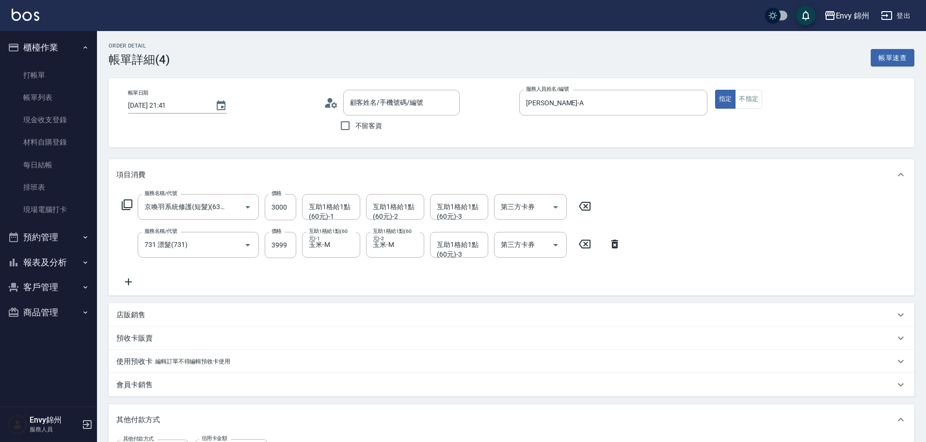
type input "廖婕伃/0955158152/"
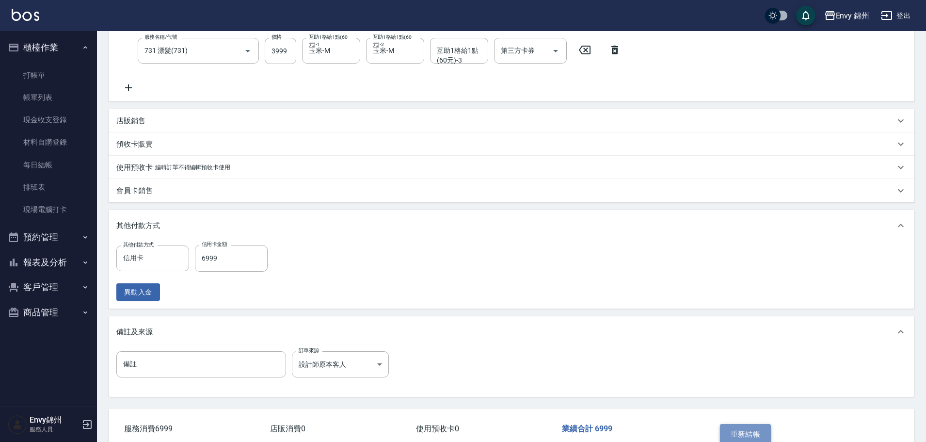
click at [765, 429] on button "重新結帳" at bounding box center [745, 434] width 51 height 20
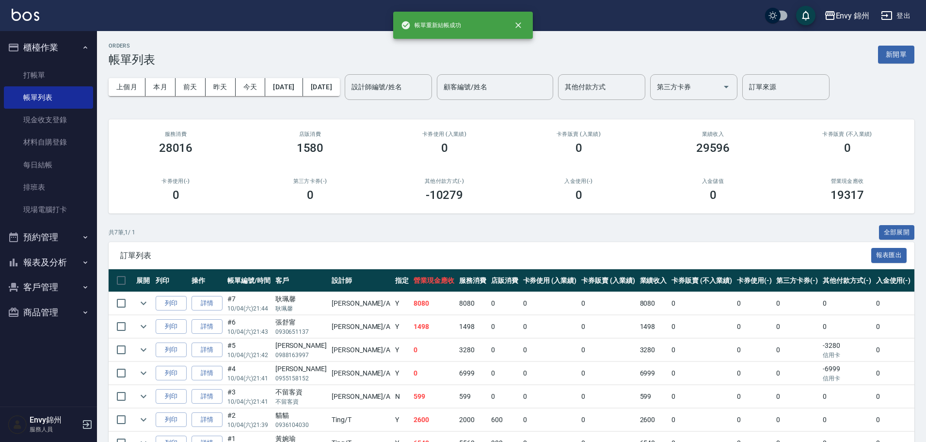
scroll to position [49, 0]
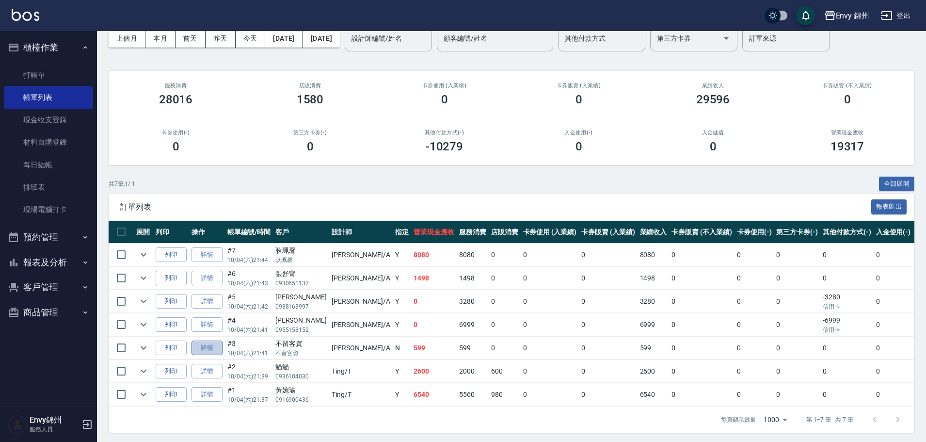
click at [209, 351] on link "詳情" at bounding box center [207, 347] width 31 height 15
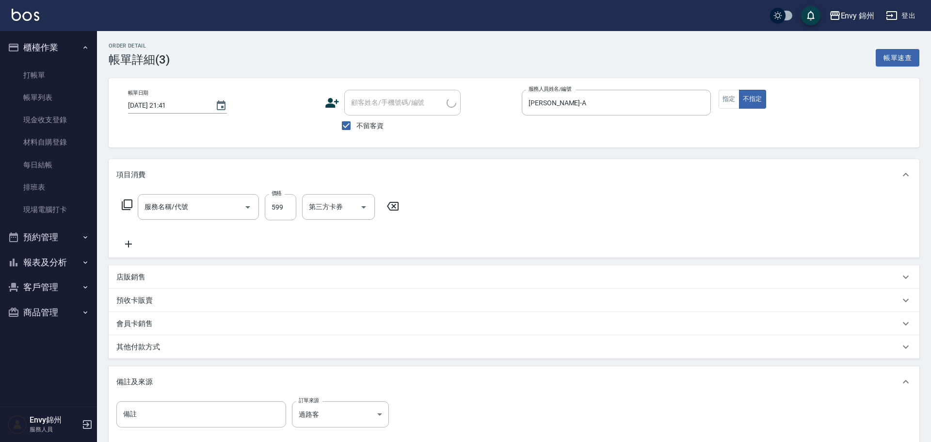
type input "2025/10/04 21:41"
checkbox input "true"
type input "Annie-A"
type input "過路客"
type input "MOYO頭皮clean系列499(405)"
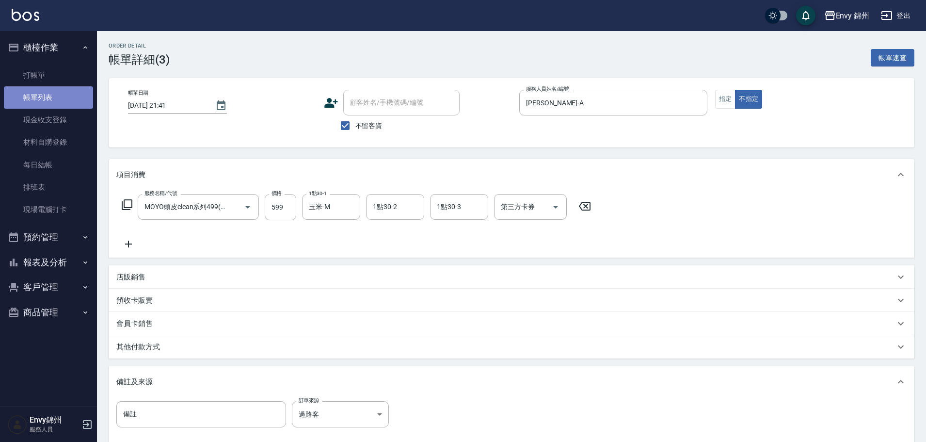
click at [35, 95] on link "帳單列表" at bounding box center [48, 97] width 89 height 22
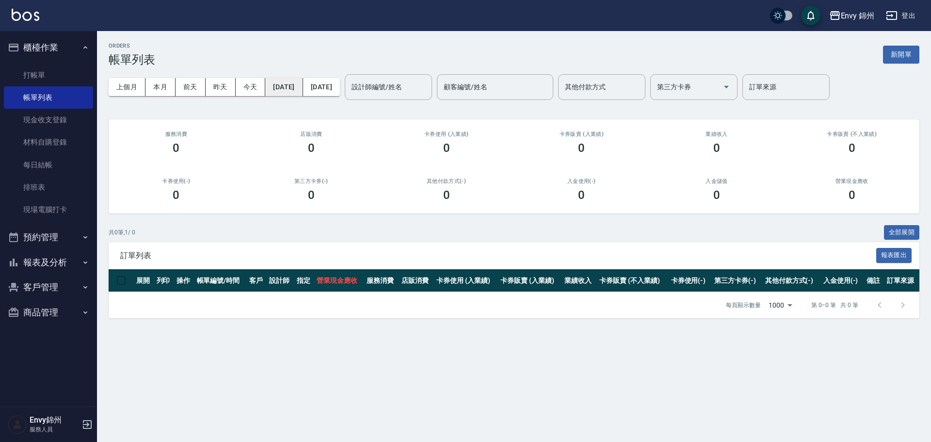
click at [303, 85] on button "[DATE]" at bounding box center [283, 87] width 37 height 18
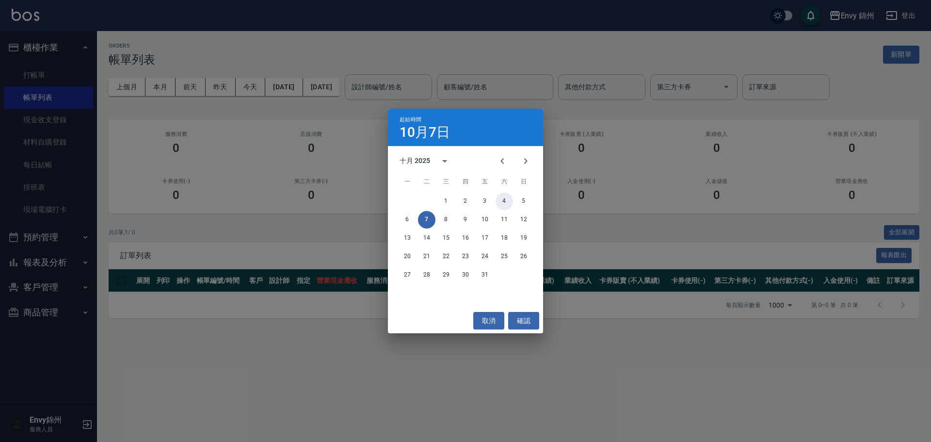
click at [504, 204] on button "4" at bounding box center [504, 201] width 17 height 17
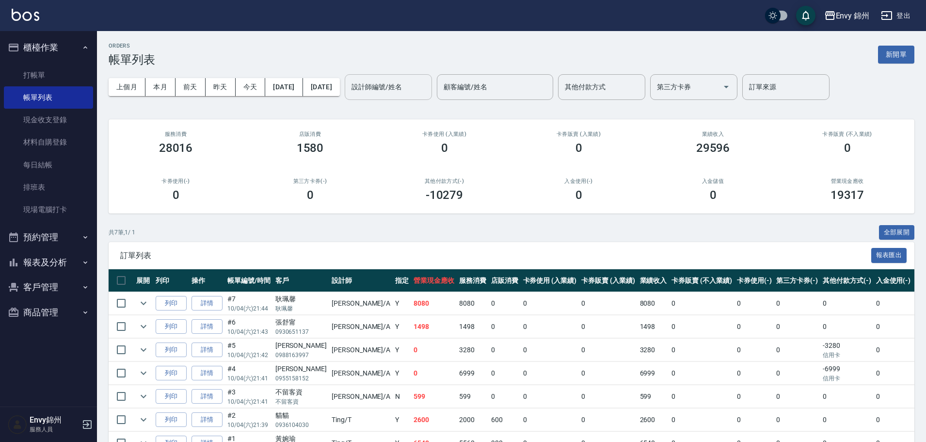
click at [424, 80] on div "設計師編號/姓名 設計師編號/姓名" at bounding box center [388, 87] width 87 height 26
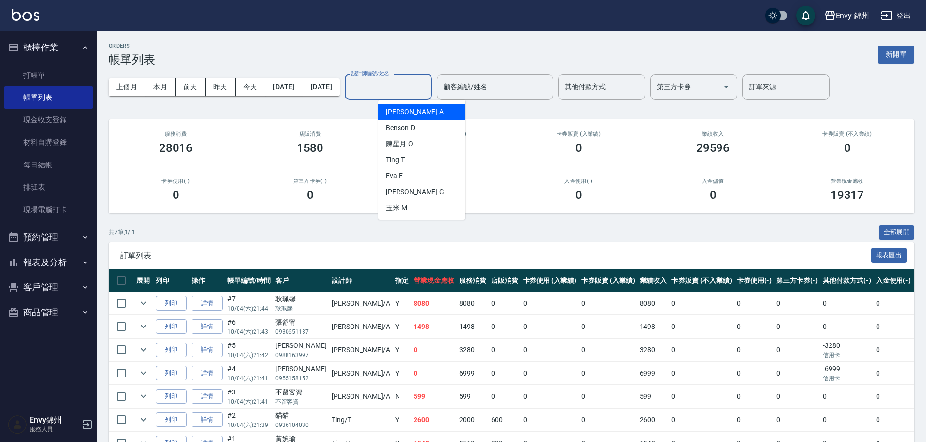
click at [420, 112] on div "Annie -A" at bounding box center [421, 112] width 87 height 16
type input "Annie-A"
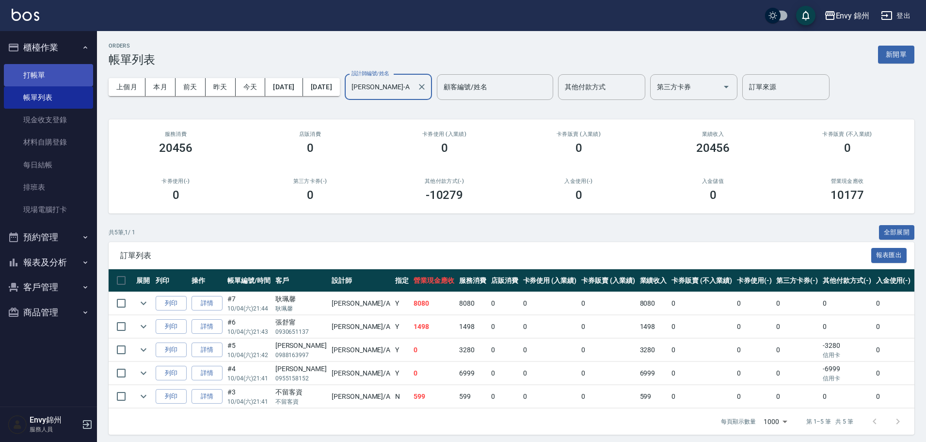
click at [21, 66] on link "打帳單" at bounding box center [48, 75] width 89 height 22
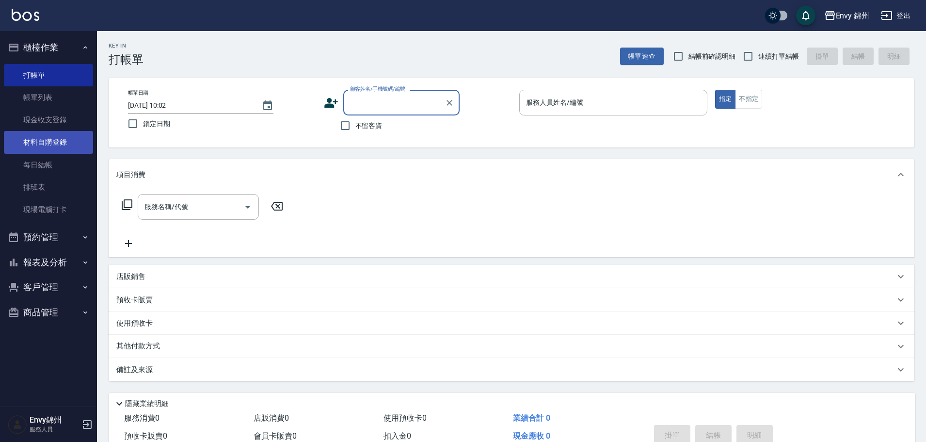
click at [52, 143] on link "材料自購登錄" at bounding box center [48, 142] width 89 height 22
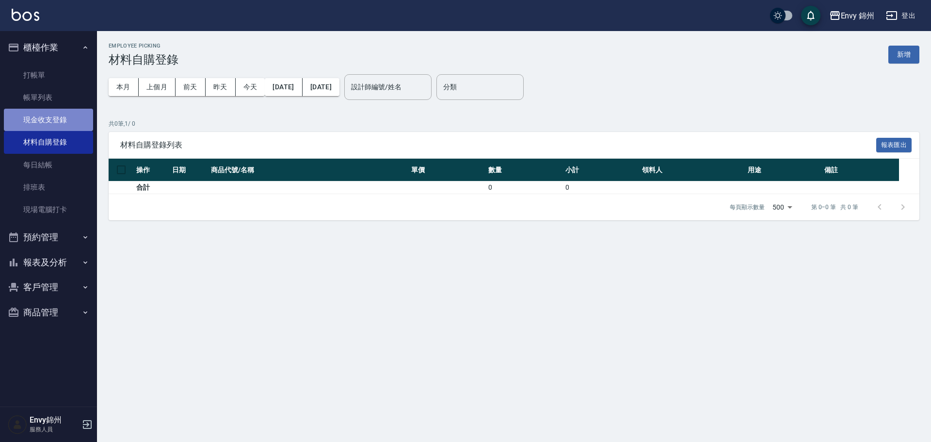
click at [50, 123] on link "現金收支登錄" at bounding box center [48, 120] width 89 height 22
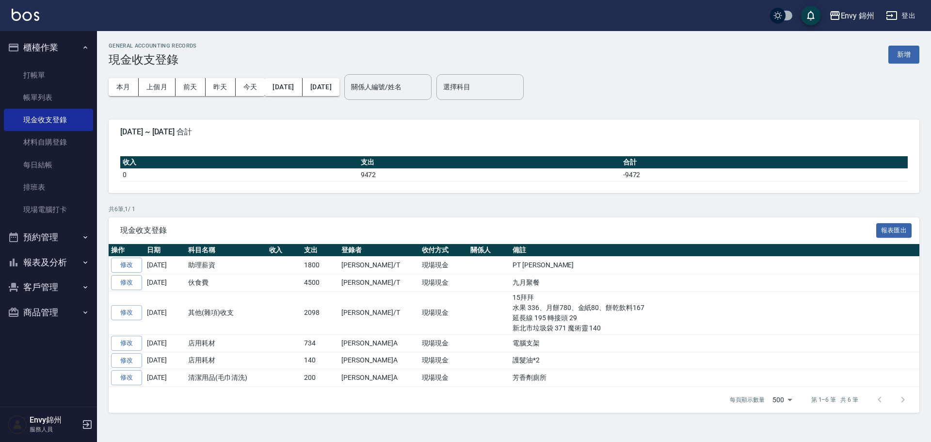
click at [58, 257] on button "報表及分析" at bounding box center [48, 262] width 89 height 25
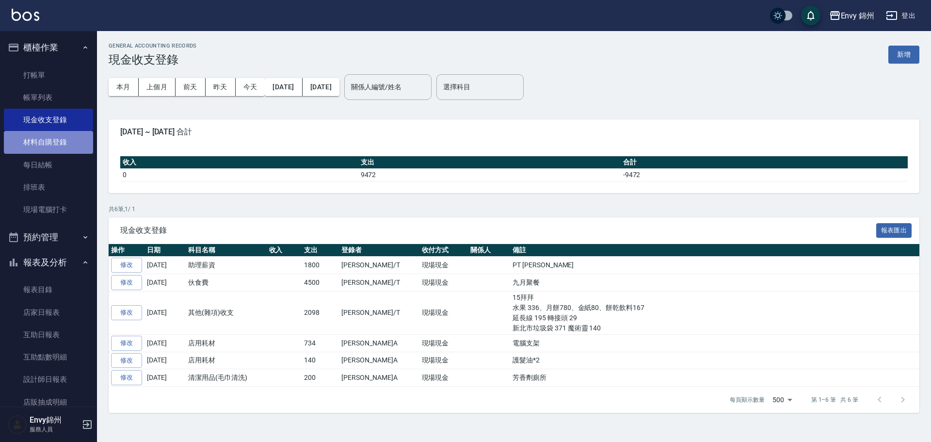
click at [55, 143] on link "材料自購登錄" at bounding box center [48, 142] width 89 height 22
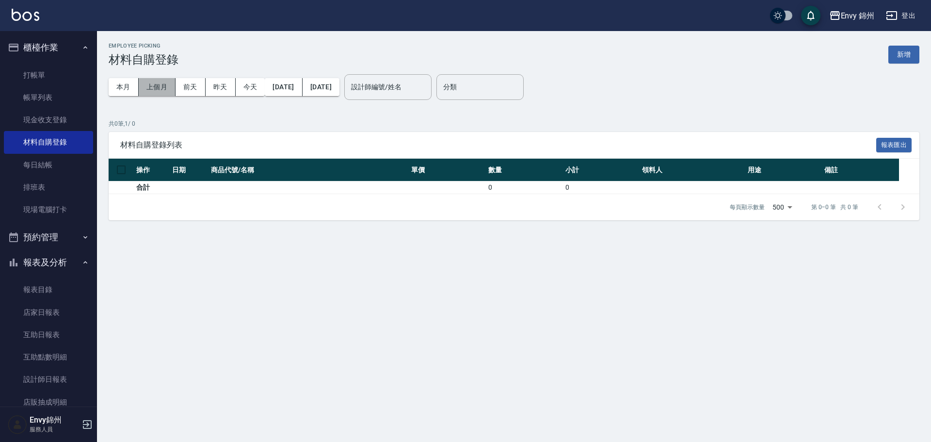
click at [157, 89] on button "上個月" at bounding box center [157, 87] width 37 height 18
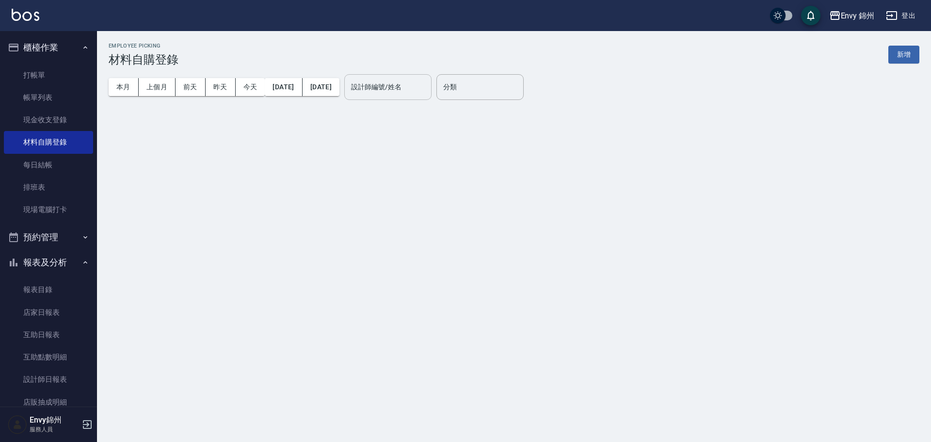
click at [419, 81] on input "設計師編號/姓名" at bounding box center [388, 87] width 79 height 17
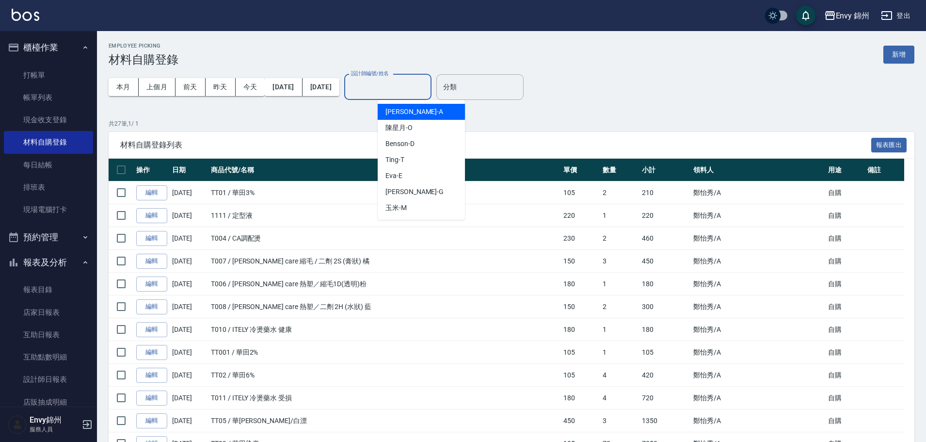
click at [429, 114] on div "Annie -A" at bounding box center [421, 112] width 87 height 16
type input "Annie-A"
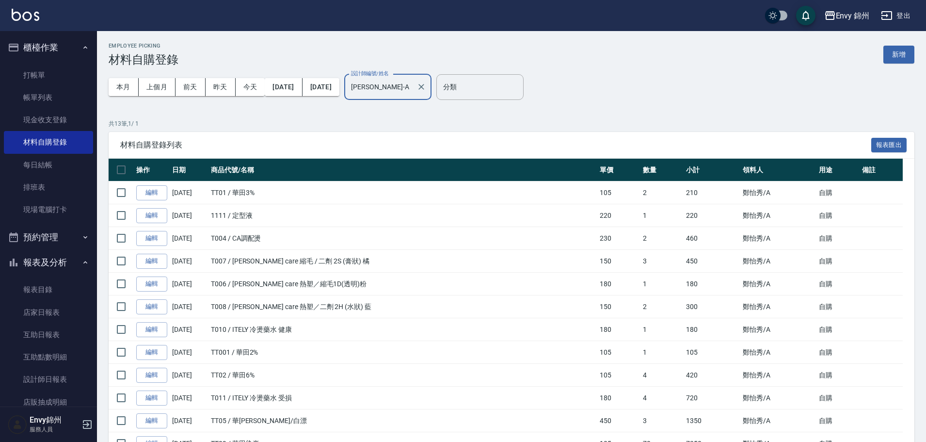
scroll to position [86, 0]
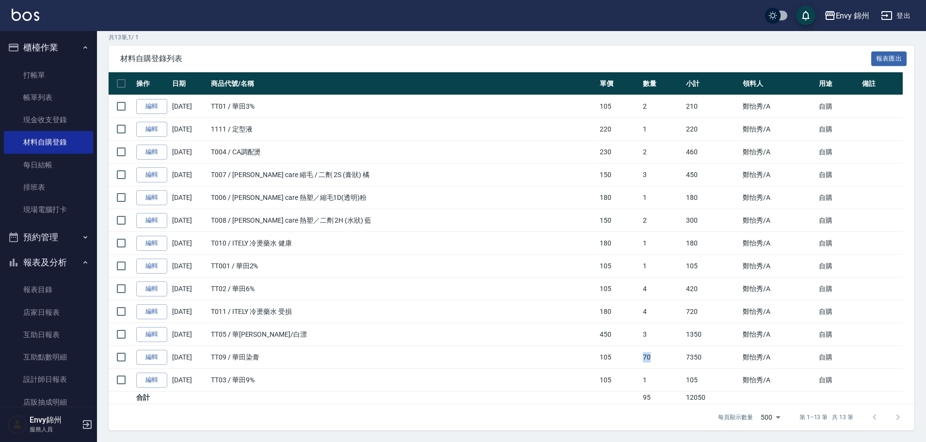
drag, startPoint x: 584, startPoint y: 362, endPoint x: 630, endPoint y: 357, distance: 45.8
click at [630, 357] on tr "編輯 09/28/2025 TT09 / 華田染膏 105 70 7350 鄭怡秀 /A 自購" at bounding box center [512, 357] width 806 height 23
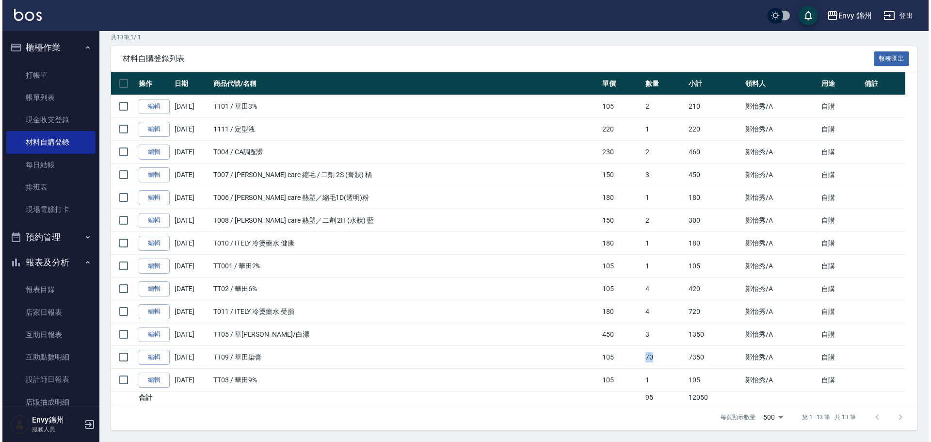
scroll to position [0, 0]
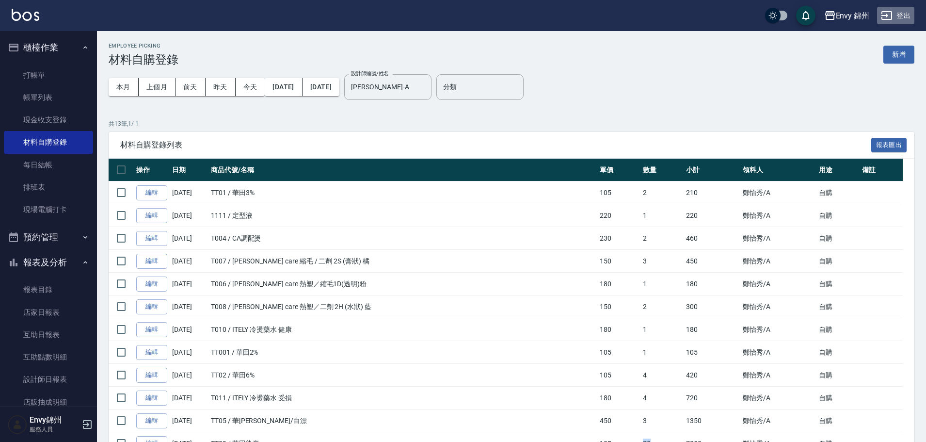
click at [908, 16] on button "登出" at bounding box center [895, 16] width 37 height 18
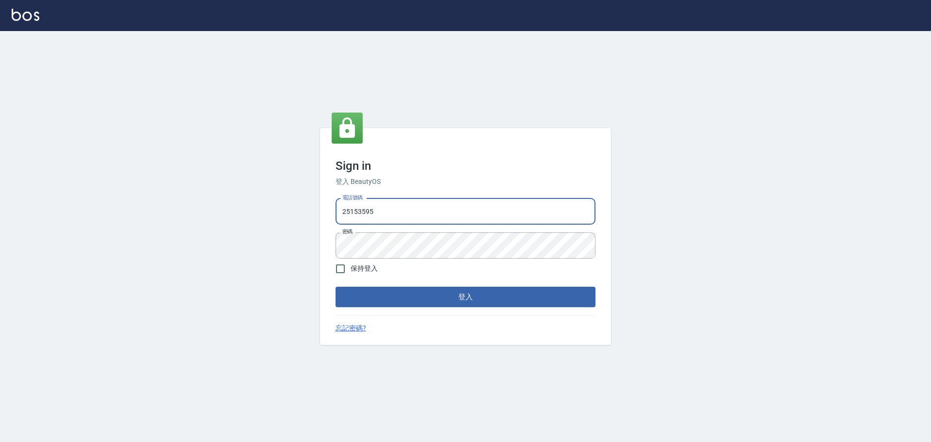
click at [410, 206] on input "25153595" at bounding box center [466, 211] width 260 height 26
type input "9990001234567"
click at [485, 284] on form "電話號碼 9990001234567 電話號碼 密碼 密碼 保持登入 登入" at bounding box center [466, 250] width 260 height 113
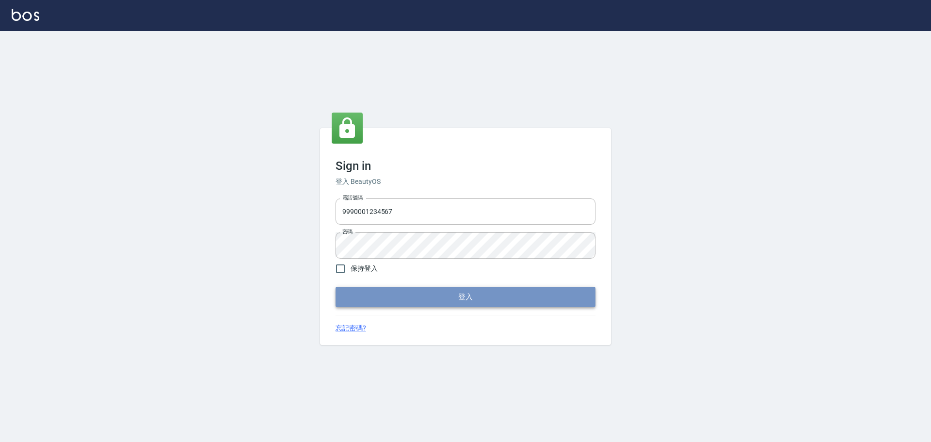
click at [493, 292] on button "登入" at bounding box center [466, 297] width 260 height 20
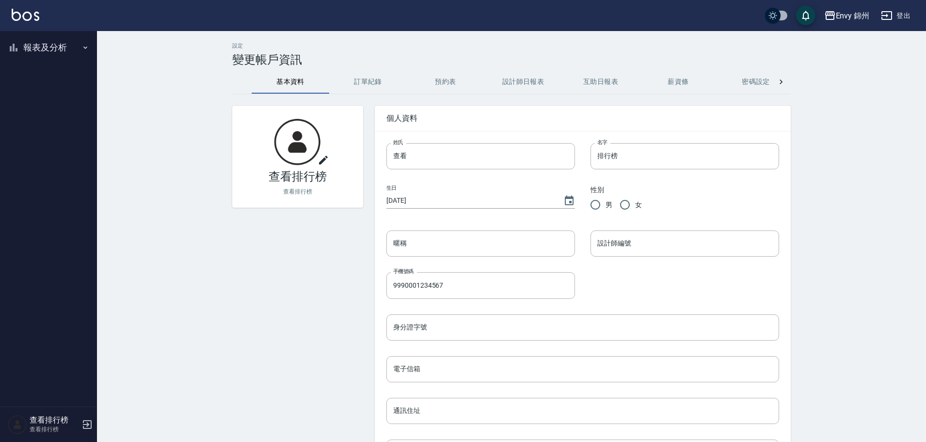
click at [54, 33] on ul "報表及分析 報表目錄 店家排行榜 設計師排行榜 商品銷售排行榜 商品消耗明細" at bounding box center [48, 47] width 89 height 33
click at [51, 46] on button "報表及分析" at bounding box center [48, 47] width 89 height 25
click at [46, 75] on link "報表目錄" at bounding box center [48, 75] width 89 height 22
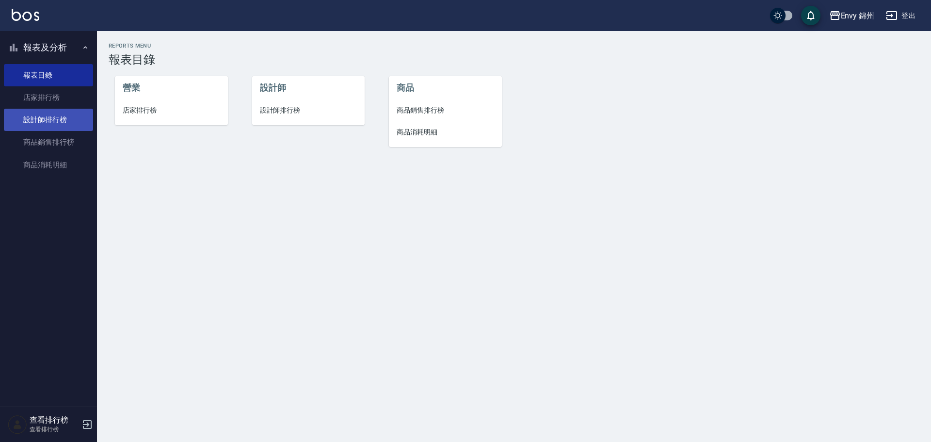
click at [43, 113] on link "設計師排行榜" at bounding box center [48, 120] width 89 height 22
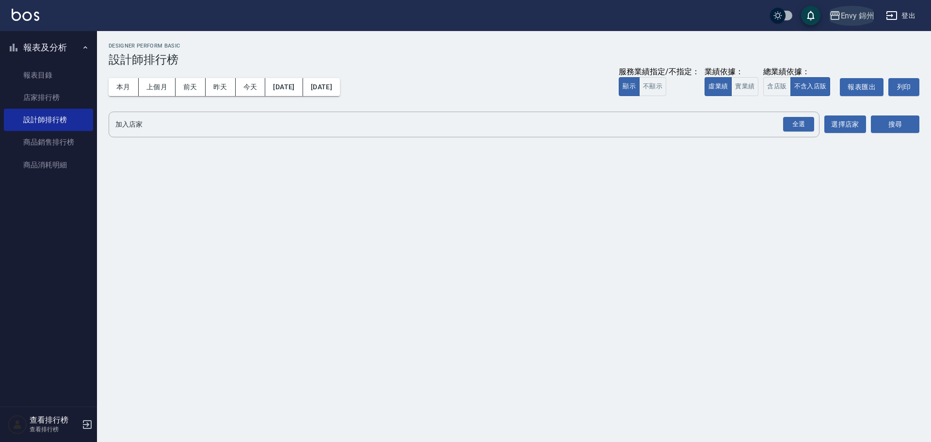
click at [869, 21] on div "Envy 錦州" at bounding box center [858, 16] width 34 height 12
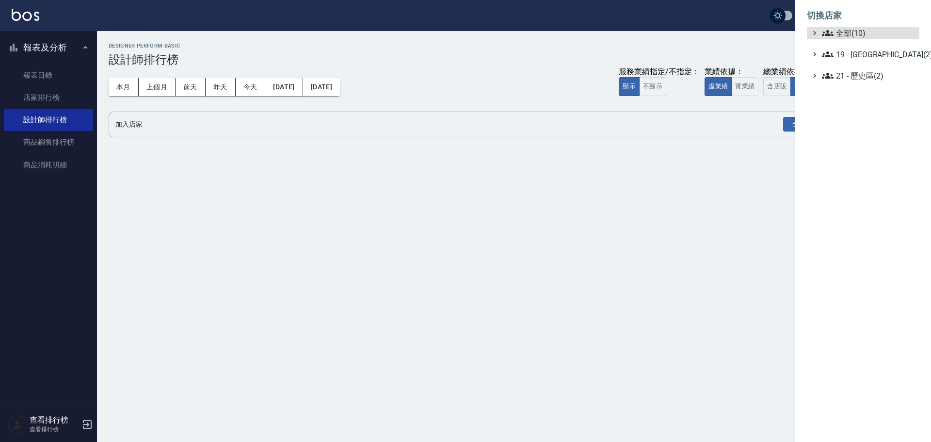
click at [850, 48] on ul "全部(10) 19 - 新城區(2) 21 - 歷史區(2)" at bounding box center [863, 54] width 113 height 54
click at [861, 61] on ul "全部(10) 19 - 新城區(2) 21 - 歷史區(2)" at bounding box center [863, 54] width 113 height 54
click at [863, 57] on span "19 - 新城區(2)" at bounding box center [869, 55] width 94 height 12
click at [878, 64] on span "19.01 - 新城區 (3)" at bounding box center [874, 66] width 84 height 12
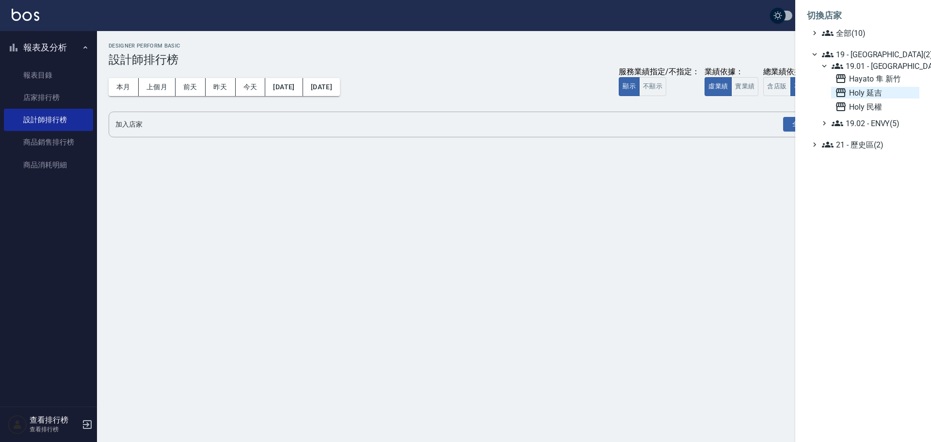
click at [864, 96] on span "Holy 延吉" at bounding box center [875, 93] width 81 height 12
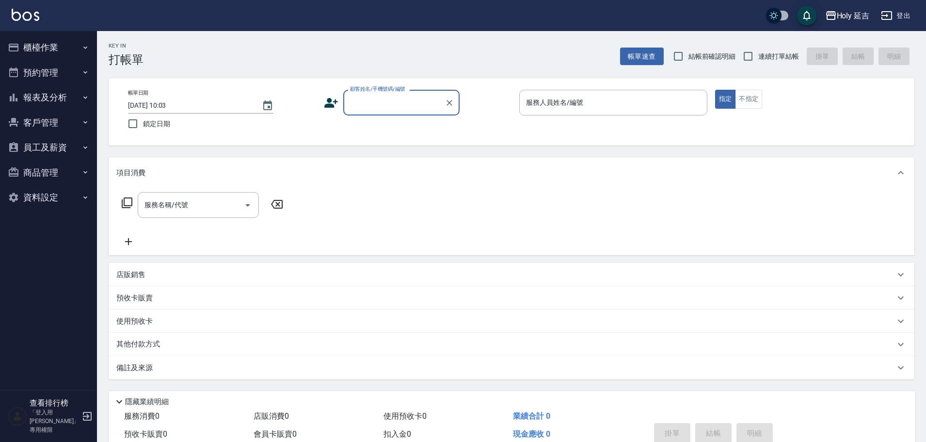
click at [56, 88] on button "報表及分析" at bounding box center [48, 97] width 89 height 25
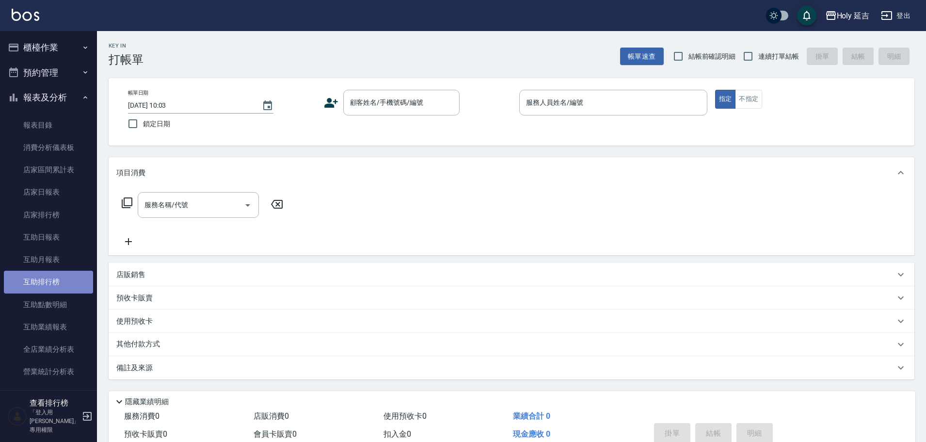
click at [51, 282] on link "互助排行榜" at bounding box center [48, 282] width 89 height 22
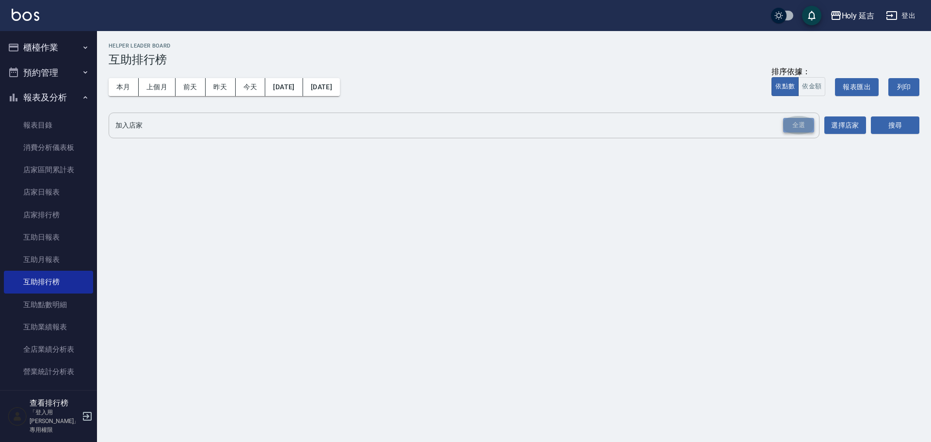
click at [784, 127] on div "全選" at bounding box center [798, 125] width 31 height 15
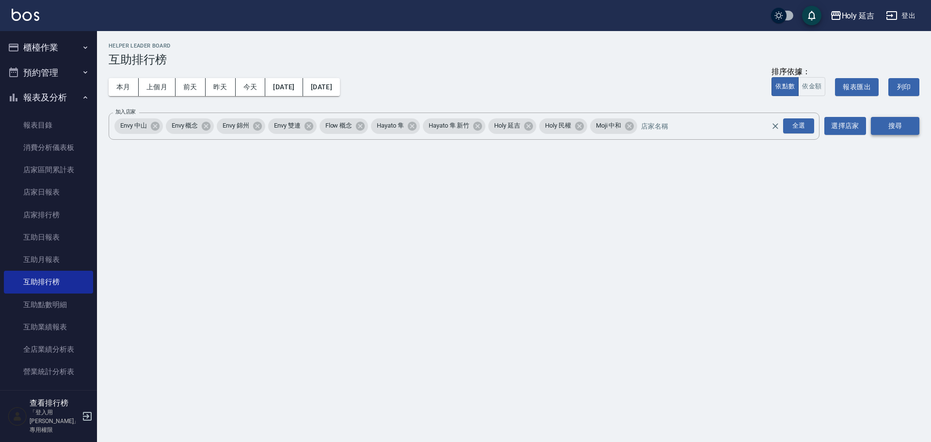
click at [886, 132] on button "搜尋" at bounding box center [895, 126] width 49 height 18
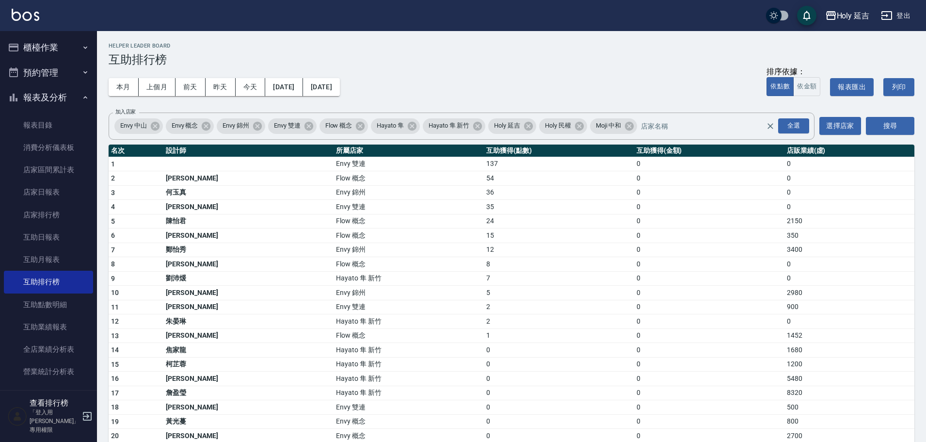
drag, startPoint x: 178, startPoint y: 166, endPoint x: 221, endPoint y: 165, distance: 42.7
click at [221, 165] on td "a dense table" at bounding box center [248, 164] width 170 height 15
drag, startPoint x: 425, startPoint y: 179, endPoint x: 442, endPoint y: 180, distance: 16.5
click at [484, 180] on td "54" at bounding box center [559, 178] width 150 height 15
drag, startPoint x: 426, startPoint y: 192, endPoint x: 452, endPoint y: 197, distance: 26.7
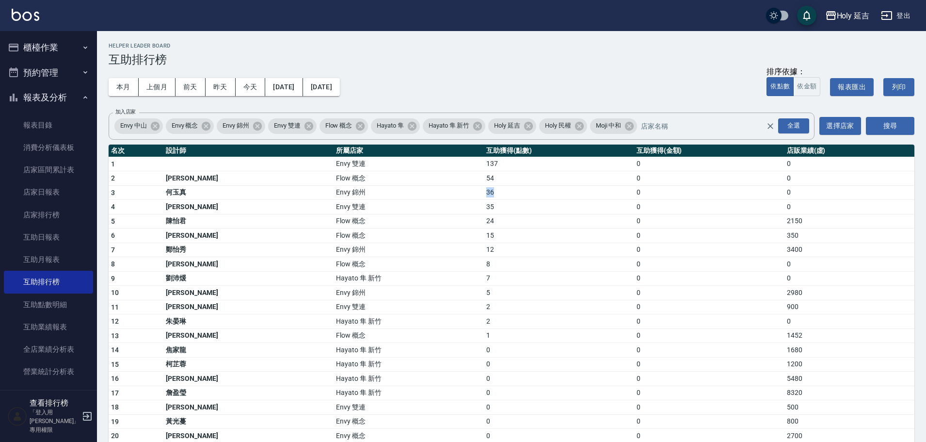
click at [484, 197] on td "36" at bounding box center [559, 192] width 150 height 15
click at [851, 16] on div "Holy 延吉" at bounding box center [853, 16] width 33 height 12
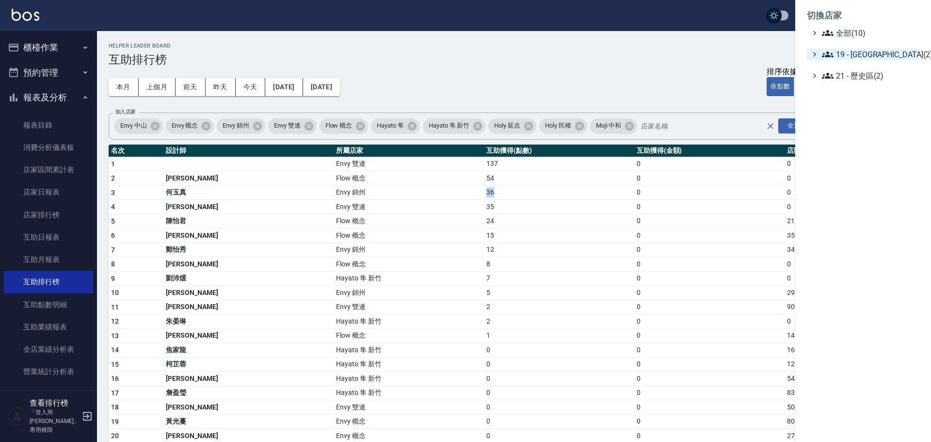
click at [878, 49] on span "19 - 新城區(2)" at bounding box center [869, 55] width 94 height 12
click at [872, 81] on span "19.02 - ENVY(5)" at bounding box center [874, 83] width 84 height 12
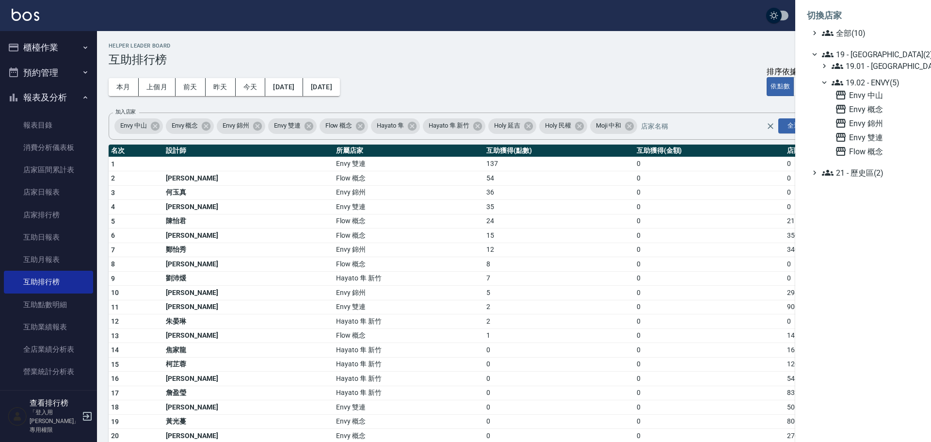
click at [32, 256] on div at bounding box center [465, 221] width 931 height 442
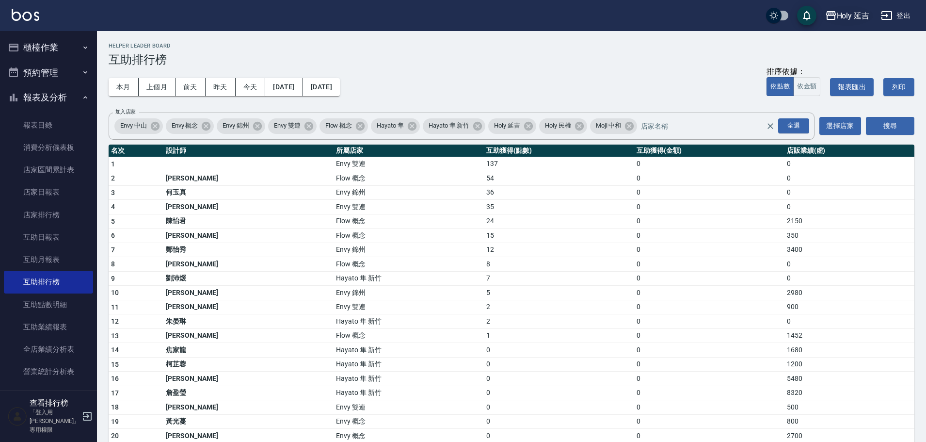
click at [842, 10] on div "Holy 延吉" at bounding box center [853, 16] width 33 height 12
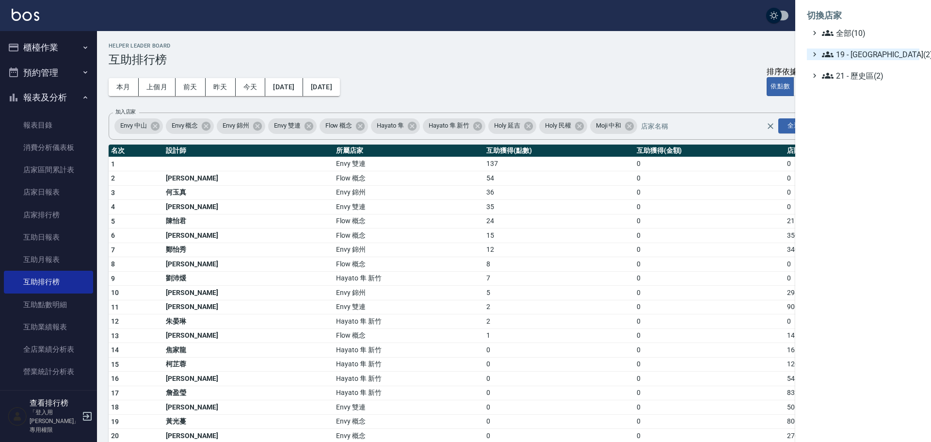
click at [876, 54] on span "19 - 新城區(2)" at bounding box center [869, 55] width 94 height 12
click at [879, 81] on span "19.02 - ENVY(5)" at bounding box center [874, 83] width 84 height 12
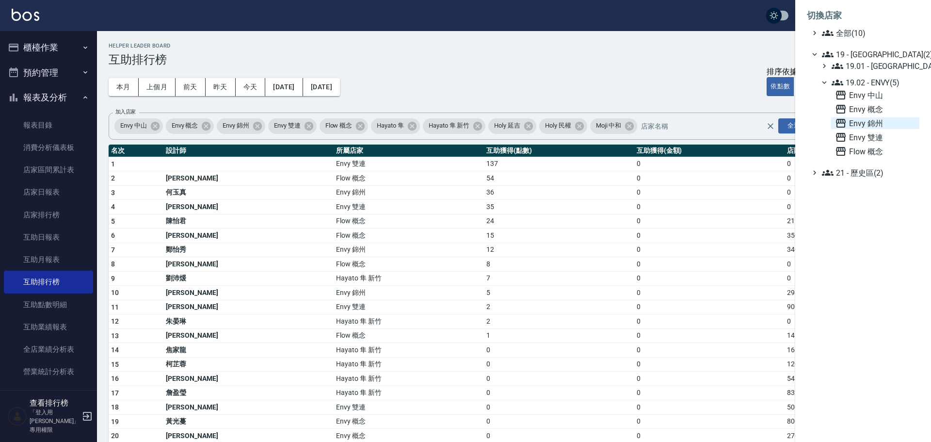
click at [868, 126] on span "Envy 錦州" at bounding box center [875, 123] width 81 height 12
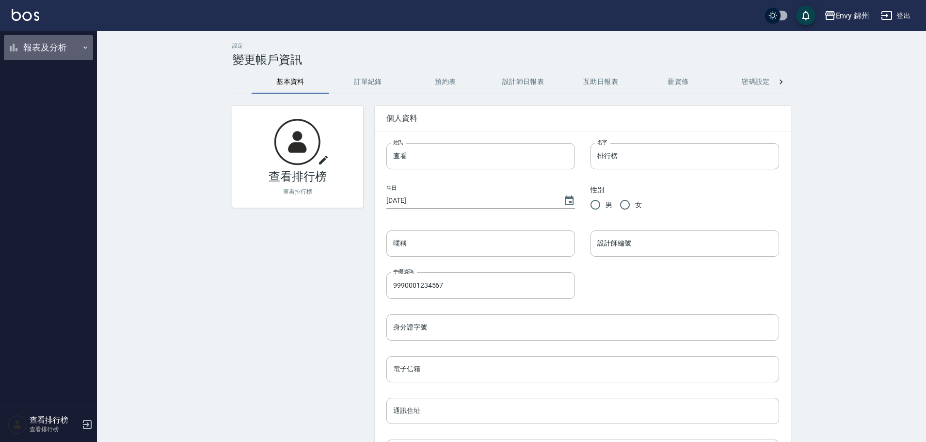
click at [28, 49] on button "報表及分析" at bounding box center [48, 47] width 89 height 25
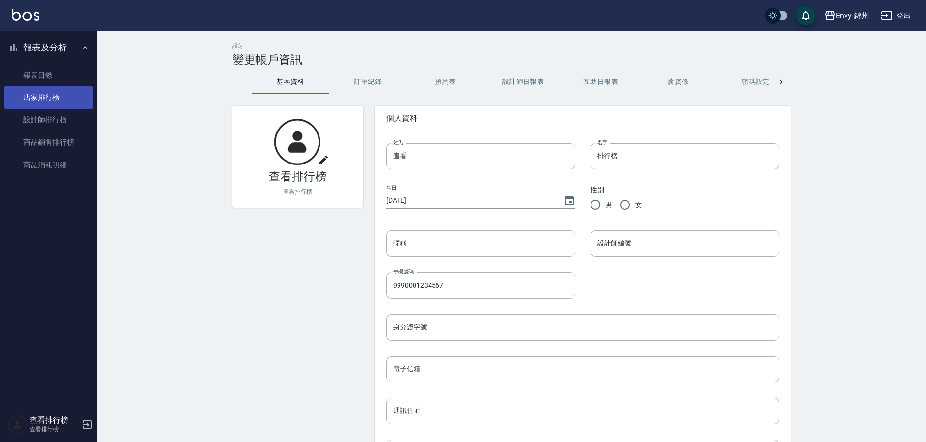
click at [23, 98] on link "店家排行榜" at bounding box center [48, 97] width 89 height 22
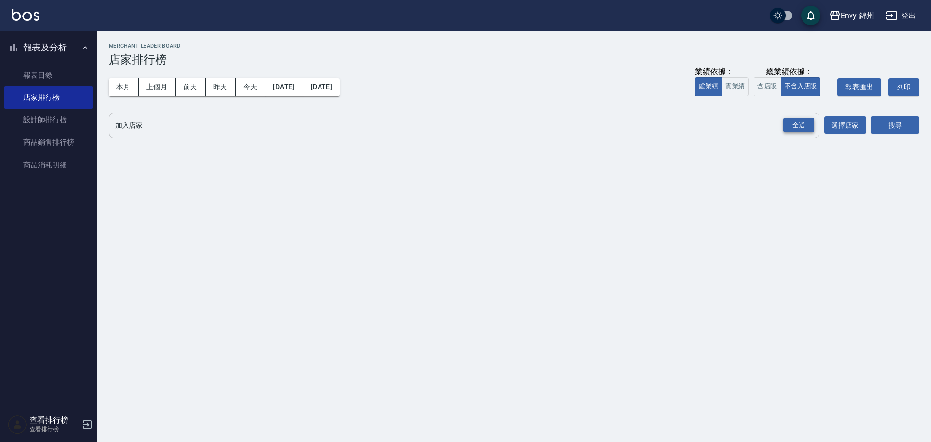
click at [793, 118] on div "全選" at bounding box center [798, 125] width 31 height 15
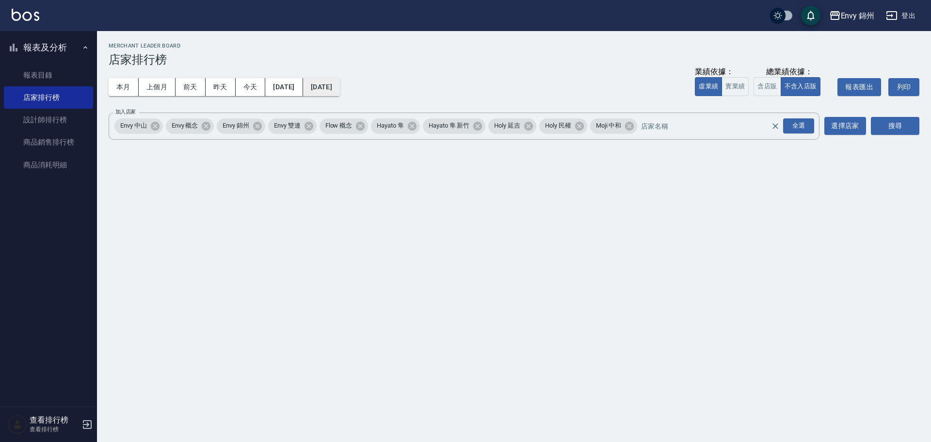
click at [340, 81] on button "[DATE]" at bounding box center [321, 87] width 37 height 18
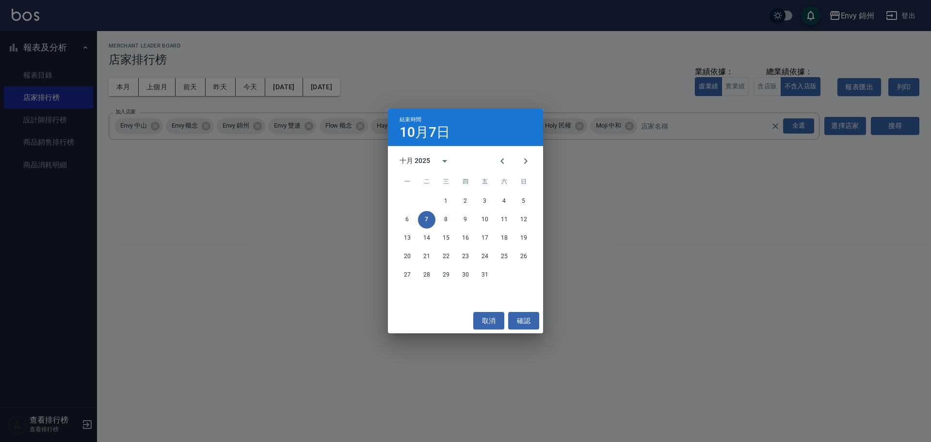
click at [892, 126] on div "結束時間 [DATE] 十月 2025 一 二 三 四 五 六 日 1 2 3 4 5 6 7 8 9 10 11 12 13 14 15 16 17 18 …" at bounding box center [465, 221] width 931 height 442
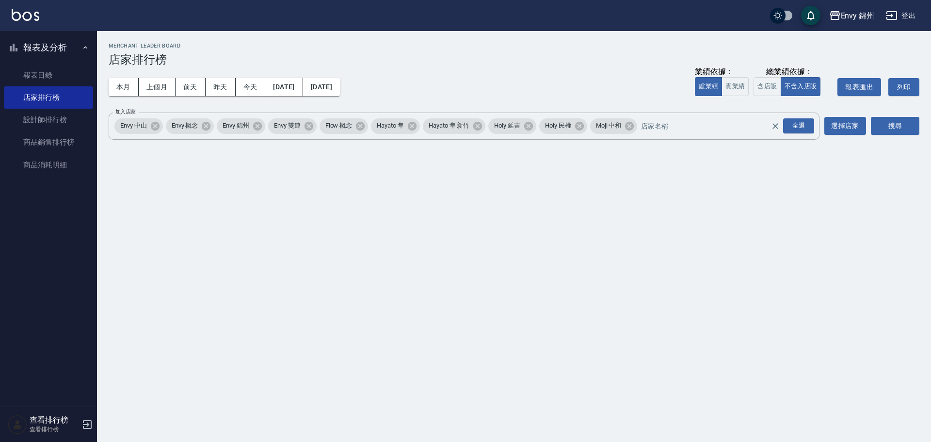
click at [892, 126] on button "搜尋" at bounding box center [895, 126] width 49 height 18
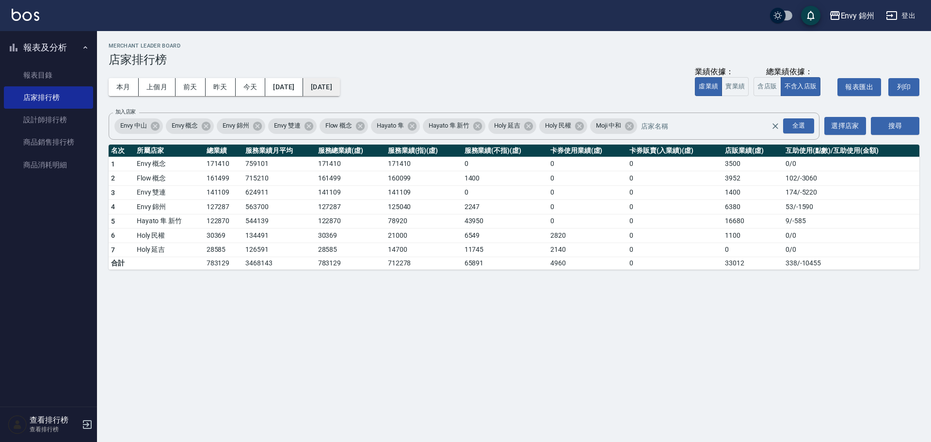
click at [337, 81] on button "[DATE]" at bounding box center [321, 87] width 37 height 18
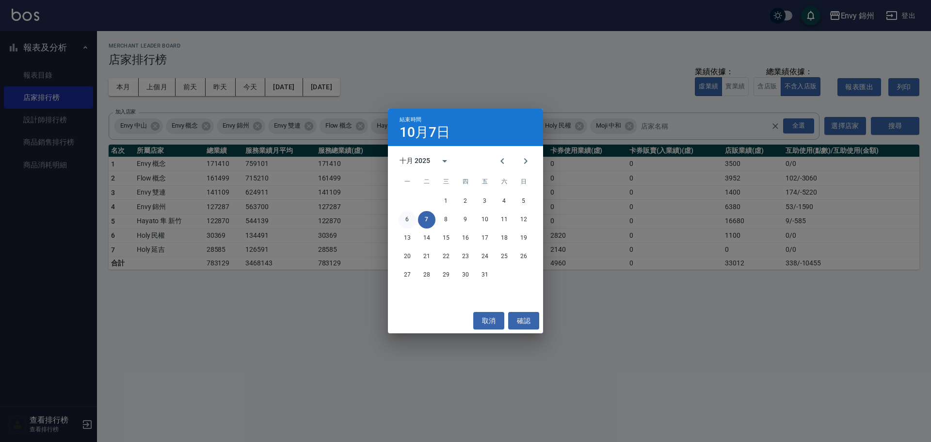
click at [403, 219] on button "6" at bounding box center [407, 219] width 17 height 17
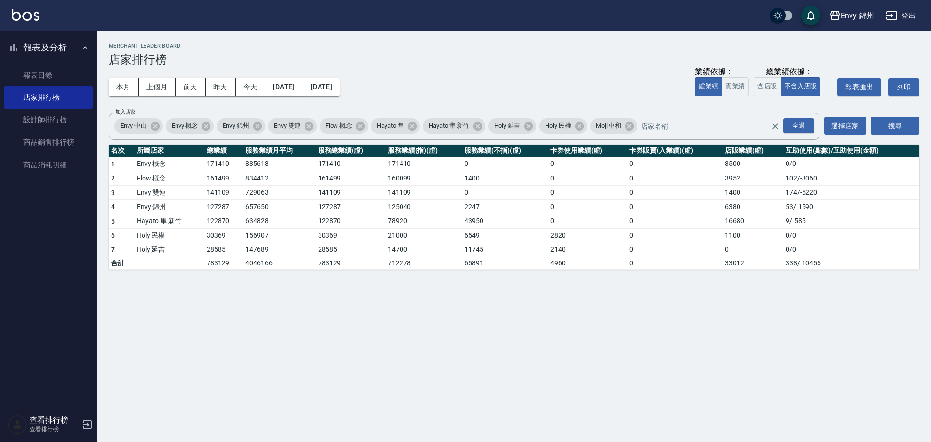
click at [907, 11] on button "登出" at bounding box center [900, 16] width 37 height 18
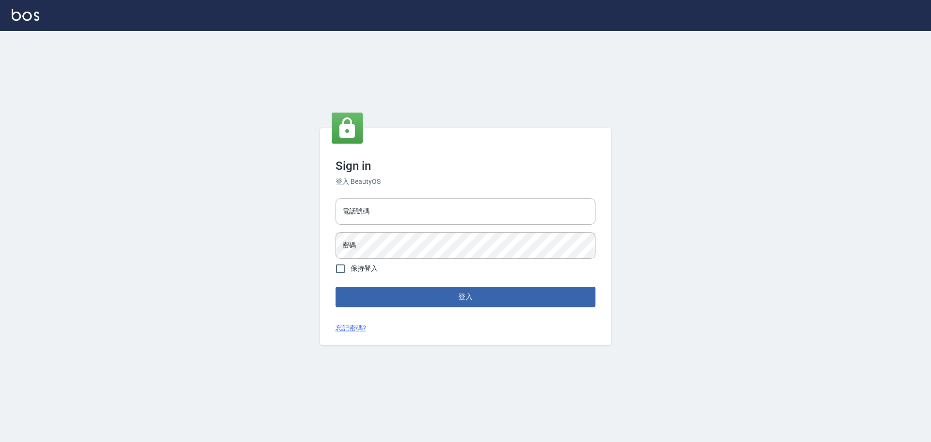
type input "9990001234567"
click at [433, 218] on input "電話號碼" at bounding box center [466, 211] width 260 height 26
click at [444, 214] on input "9990001234567" at bounding box center [466, 211] width 260 height 26
type input "25153595"
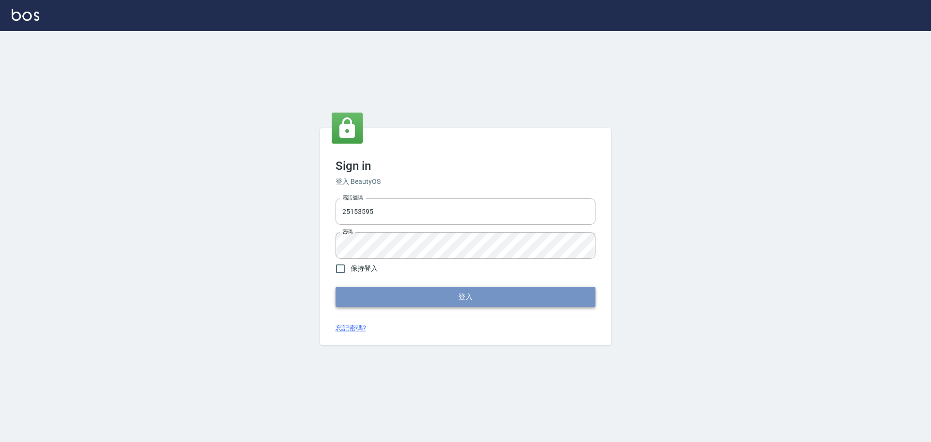
click at [464, 304] on button "登入" at bounding box center [466, 297] width 260 height 20
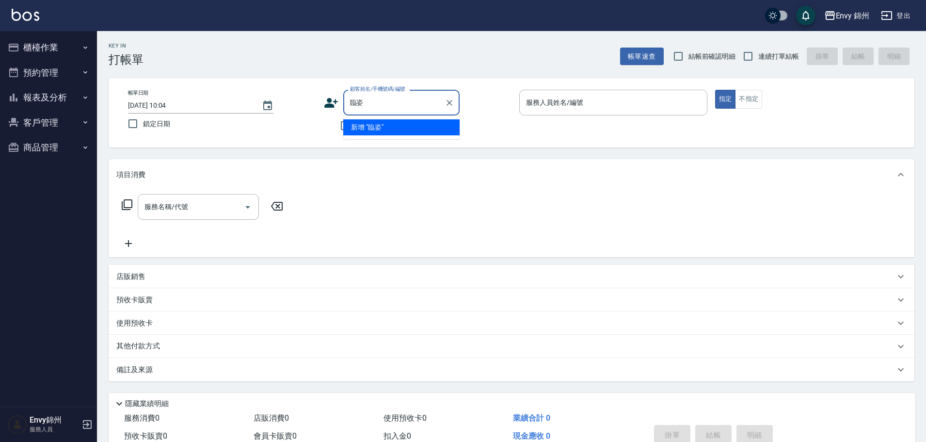
click at [355, 102] on input "臨姿" at bounding box center [394, 102] width 93 height 17
click at [377, 126] on li "林姿汶/0952632221/" at bounding box center [401, 127] width 116 height 16
type input "林姿汶/0952632221/"
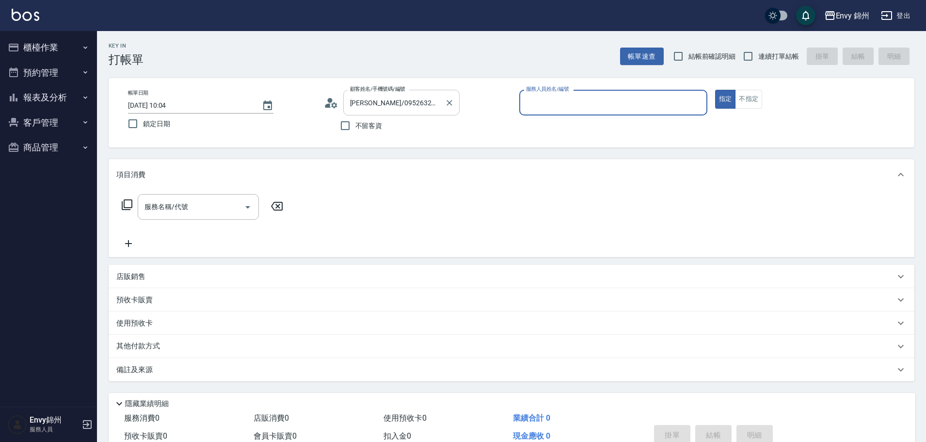
type input "Annie-A"
click at [182, 210] on input "服務名稱/代號" at bounding box center [191, 206] width 98 height 17
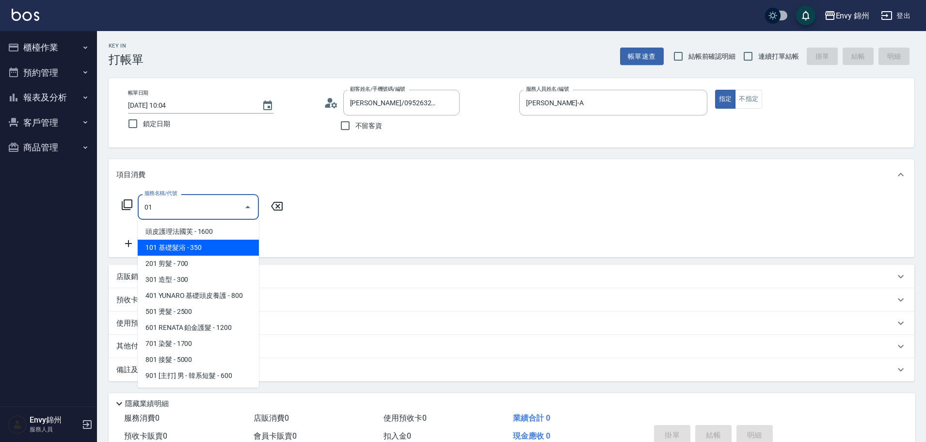
type input "101 基礎髮浴 (101)"
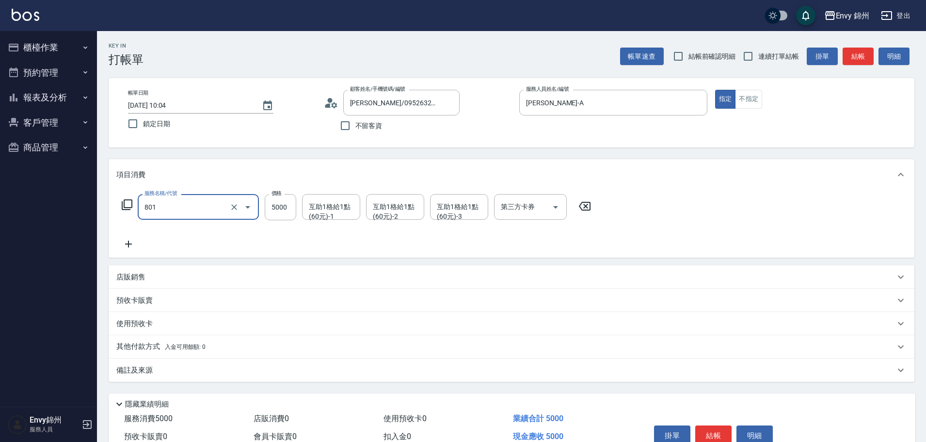
type input "801 接髮(801)"
type input "12000"
click at [113, 232] on div "服務名稱/代號 801 接髮(801) 服務名稱/代號 價格 12000 價格 互助1格給1點(60元)-1 互助1格給1點(60元)-1 互助1格給1點(6…" at bounding box center [512, 223] width 806 height 67
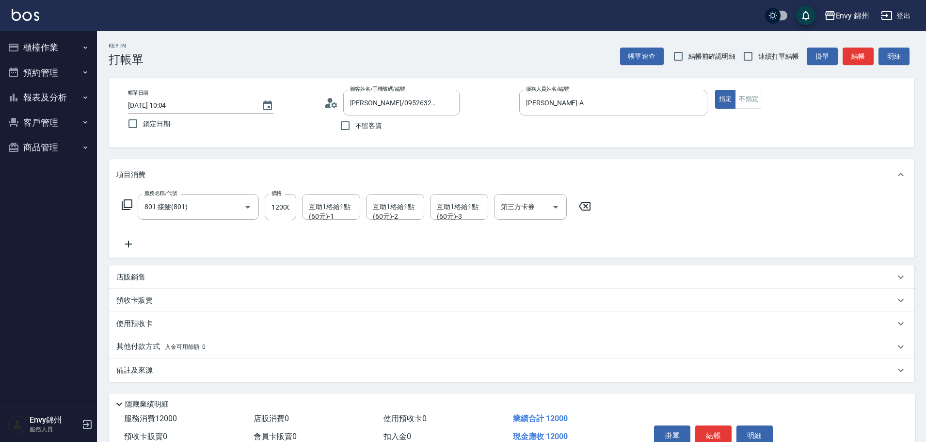
click at [125, 242] on icon at bounding box center [128, 244] width 24 height 12
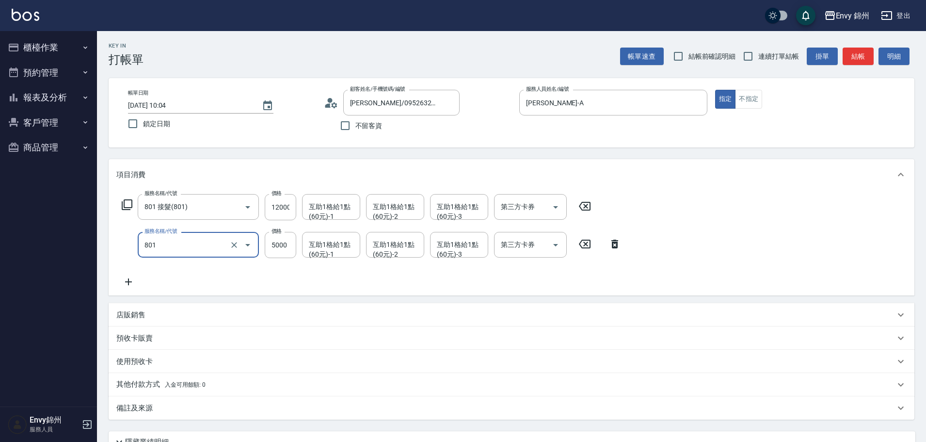
type input "801 接髮(801)"
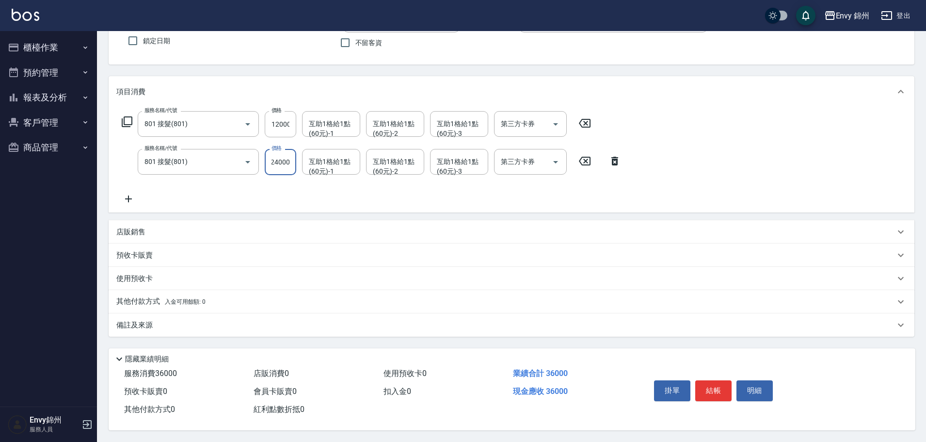
type input "24000"
click at [126, 197] on icon at bounding box center [128, 199] width 24 height 12
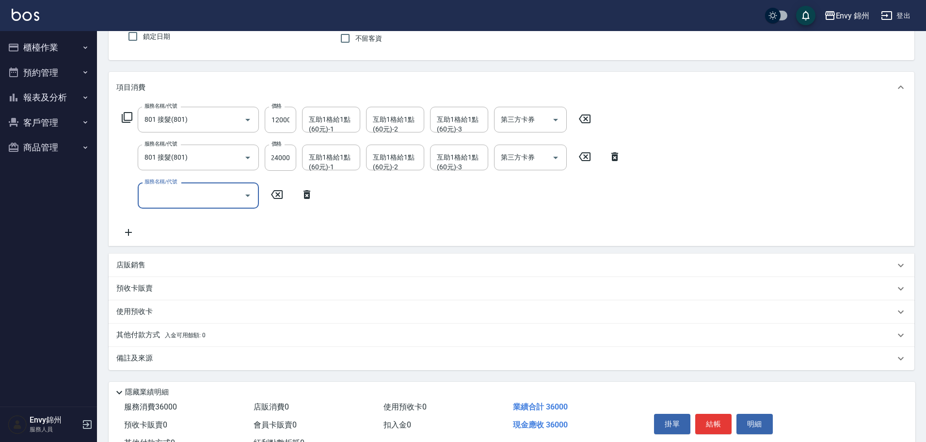
scroll to position [0, 0]
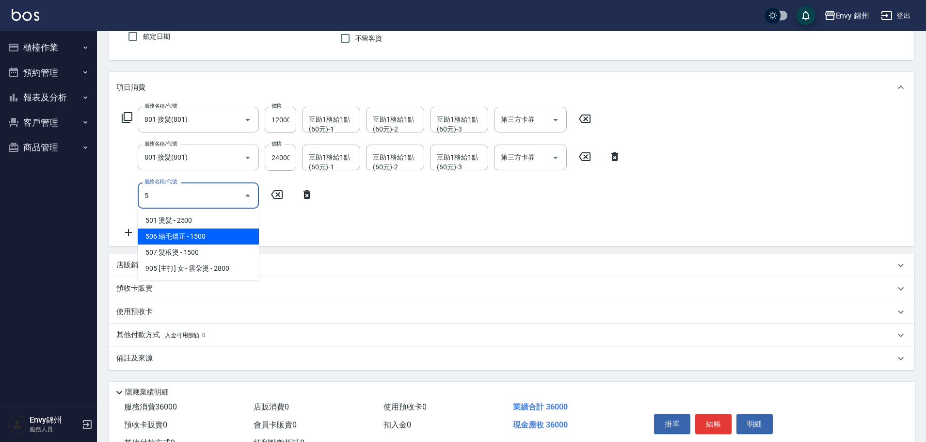
click at [195, 235] on span "506 縮毛矯正 - 1500" at bounding box center [198, 236] width 121 height 16
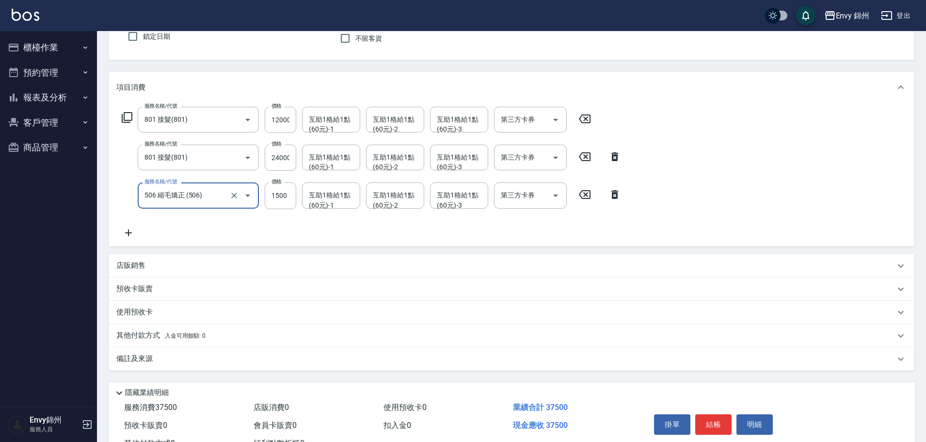
type input "506 縮毛矯正 (506)"
drag, startPoint x: 273, startPoint y: 196, endPoint x: 262, endPoint y: 197, distance: 10.7
click at [262, 197] on div "服務名稱/代號 506 縮毛矯正 (506) 服務名稱/代號 價格 5000 價格 互助1格給1點(60元)-1 互助1格給1點(60元)-1 互助1格給1點…" at bounding box center [371, 195] width 511 height 26
type input "6000"
click at [125, 226] on div "服務名稱/代號 801 接髮(801) 服務名稱/代號 價格 12000 價格 互助1格給1點(60元)-1 互助1格給1點(60元)-1 互助1格給1點(6…" at bounding box center [371, 172] width 511 height 131
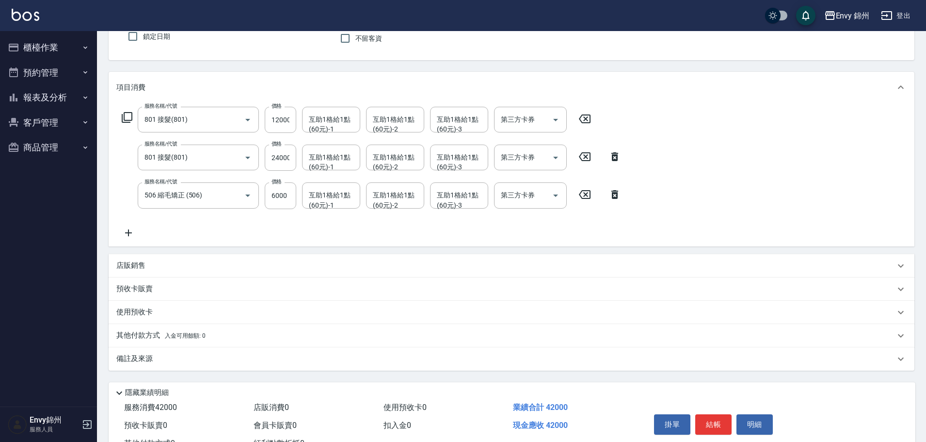
click at [127, 231] on icon at bounding box center [128, 233] width 24 height 12
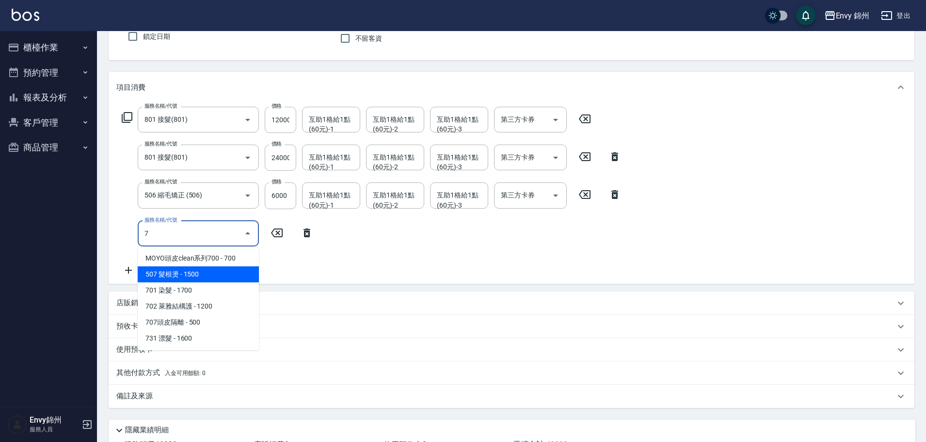
drag, startPoint x: 159, startPoint y: 292, endPoint x: 186, endPoint y: 260, distance: 41.9
click at [159, 292] on span "701 染髮 - 1700" at bounding box center [198, 290] width 121 height 16
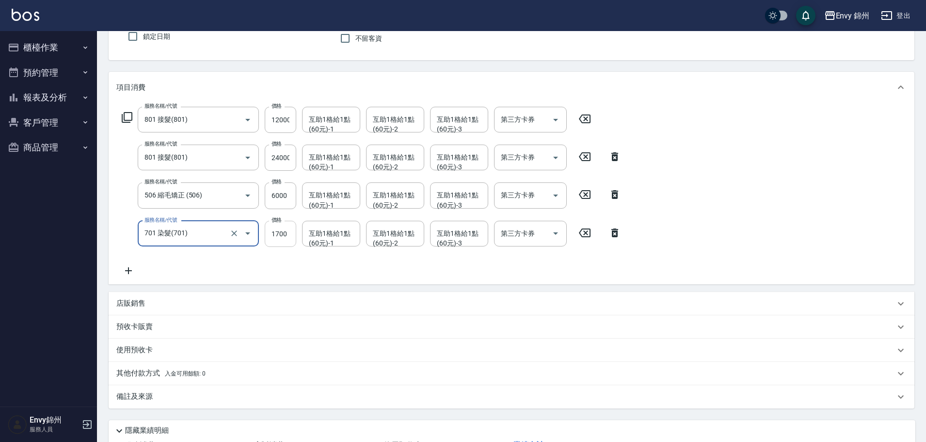
type input "701 染髮(701)"
click at [282, 239] on input "1700" at bounding box center [281, 234] width 32 height 26
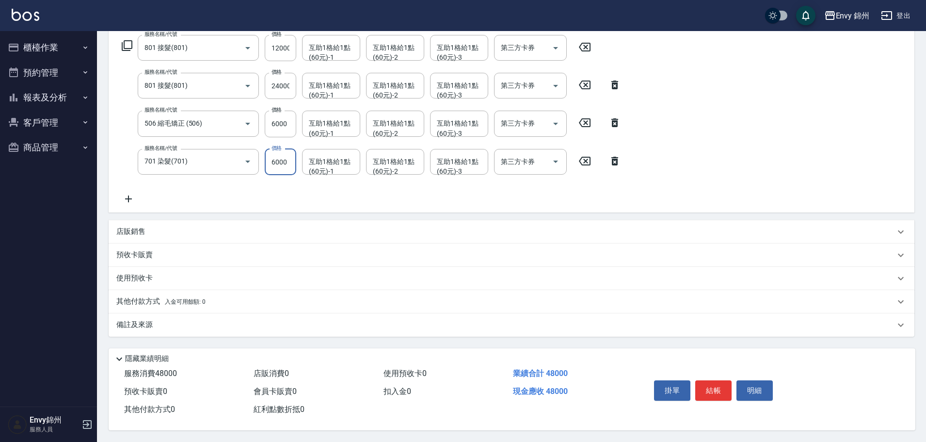
scroll to position [18, 0]
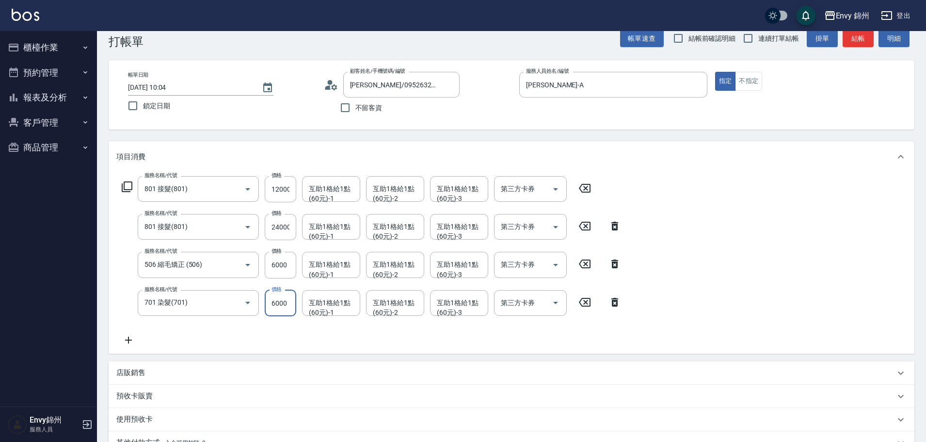
type input "6000"
click at [125, 342] on icon at bounding box center [128, 340] width 24 height 12
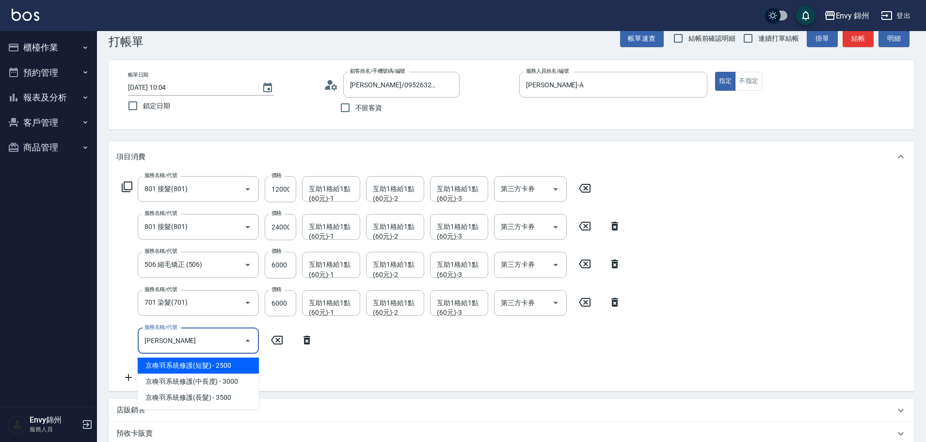
type input "京喚羽系統修護(短髮)(631)"
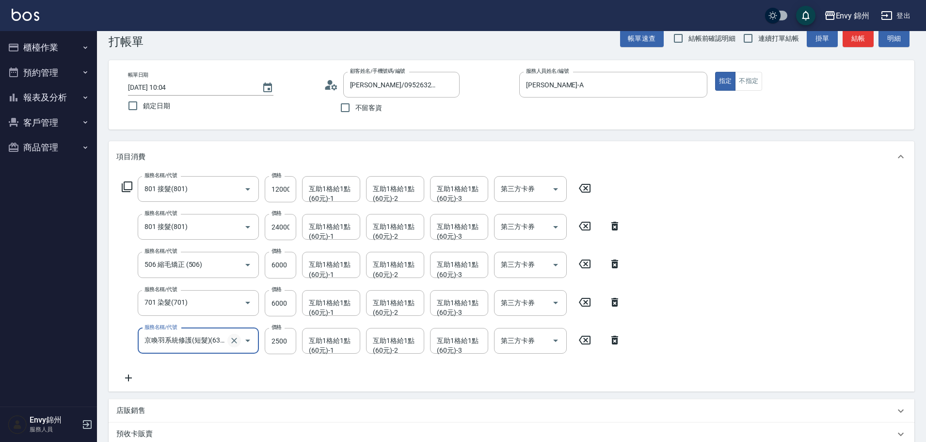
click at [236, 340] on icon "Clear" at bounding box center [234, 341] width 10 height 10
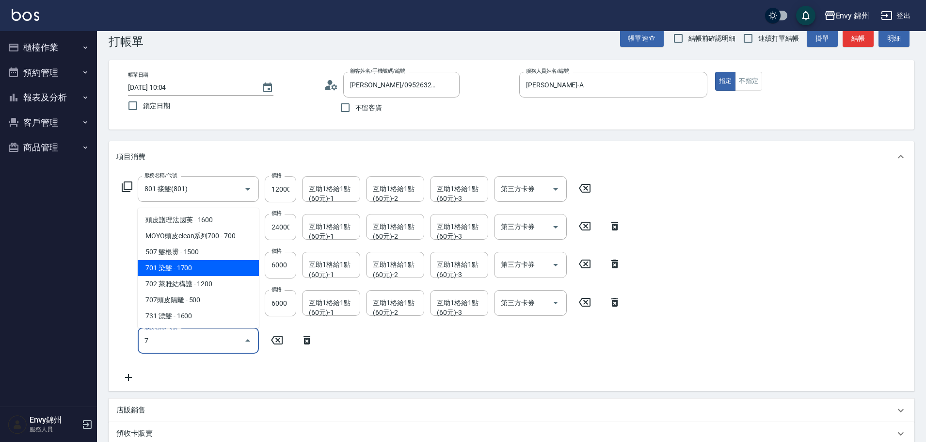
click at [204, 270] on span "701 染髮 - 1700" at bounding box center [198, 268] width 121 height 16
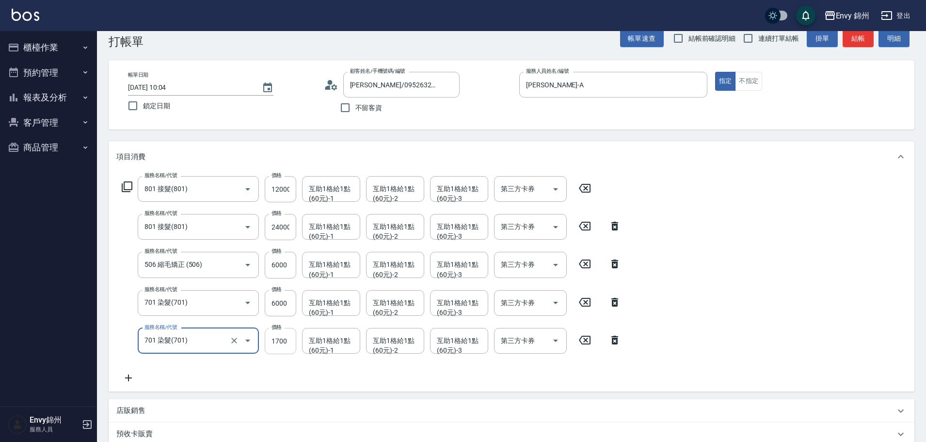
type input "701 染髮(701)"
click at [275, 343] on input "1700" at bounding box center [281, 341] width 32 height 26
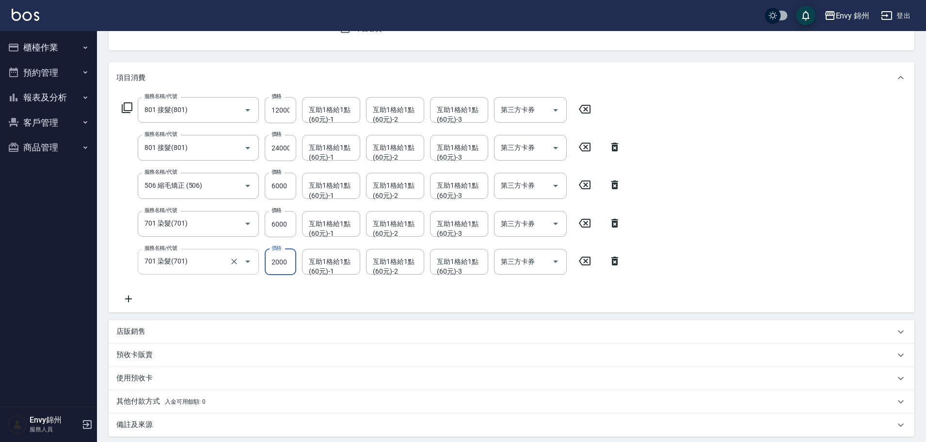
scroll to position [201, 0]
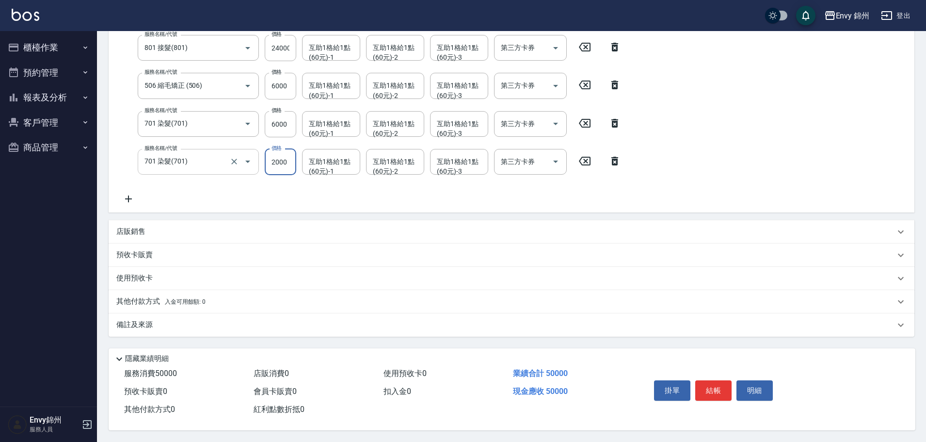
type input "2000"
click at [226, 324] on div "備註及來源" at bounding box center [505, 325] width 779 height 10
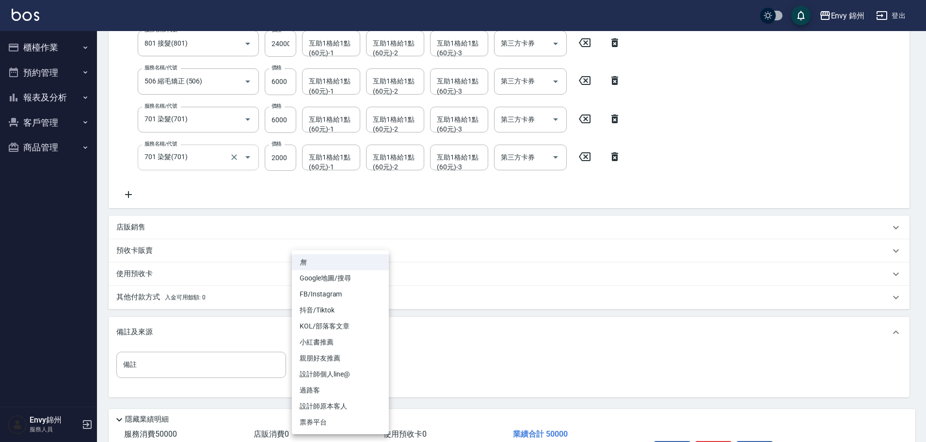
click at [313, 376] on body "Envy 錦州 登出 櫃檯作業 打帳單 帳單列表 現金收支登錄 材料自購登錄 每日結帳 排班表 現場電腦打卡 預約管理 預約管理 單日預約紀錄 單週預約紀錄 …" at bounding box center [463, 151] width 926 height 704
click at [358, 402] on li "設計師原本客人" at bounding box center [340, 406] width 97 height 16
type input "設計師原本客人"
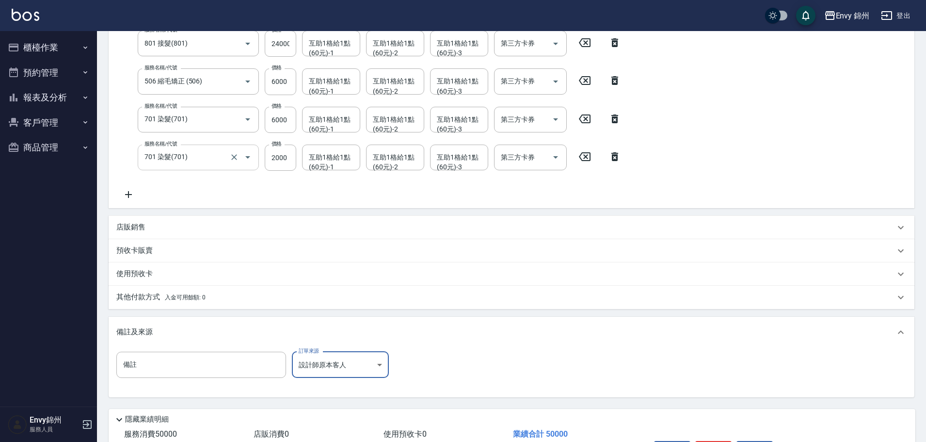
scroll to position [266, 0]
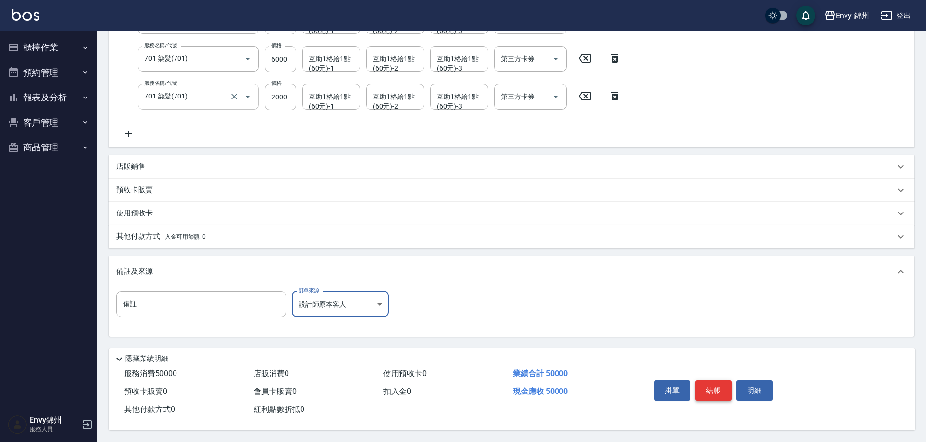
click at [714, 385] on button "結帳" at bounding box center [714, 390] width 36 height 20
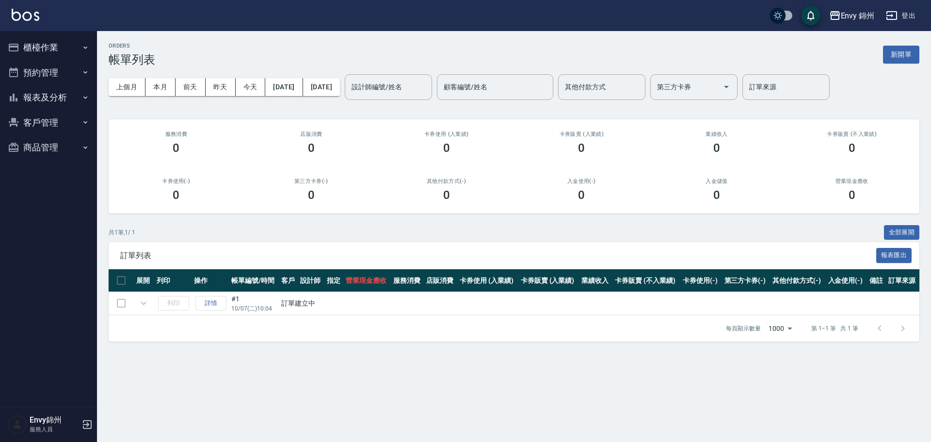
click at [49, 98] on button "報表及分析" at bounding box center [48, 97] width 89 height 25
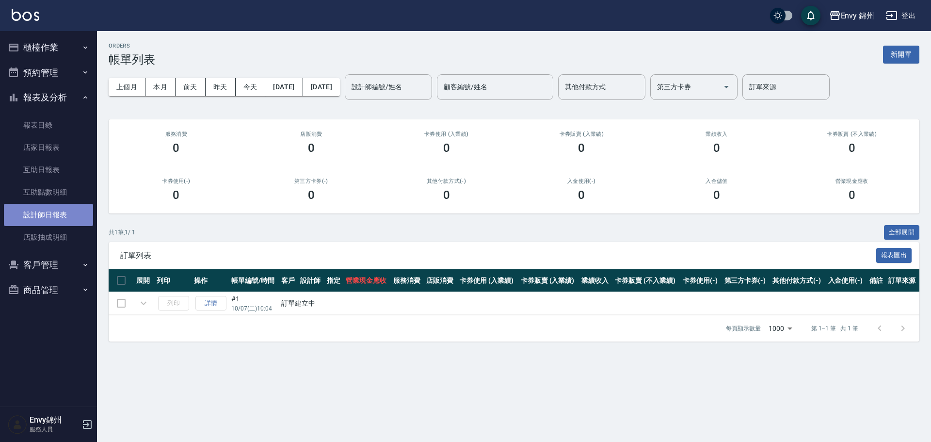
click at [65, 210] on link "設計師日報表" at bounding box center [48, 215] width 89 height 22
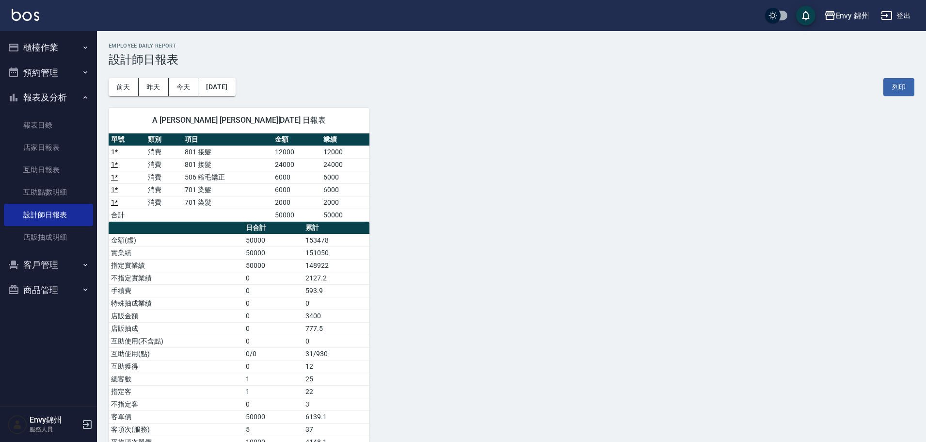
click at [43, 46] on button "櫃檯作業" at bounding box center [48, 47] width 89 height 25
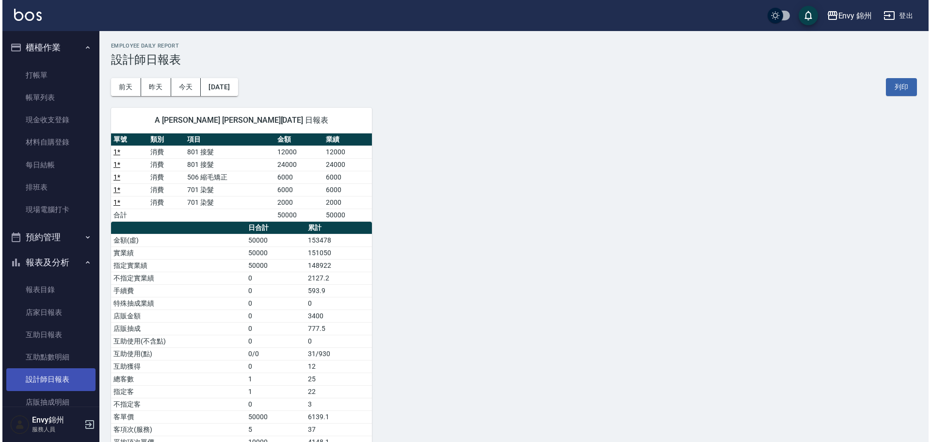
scroll to position [49, 0]
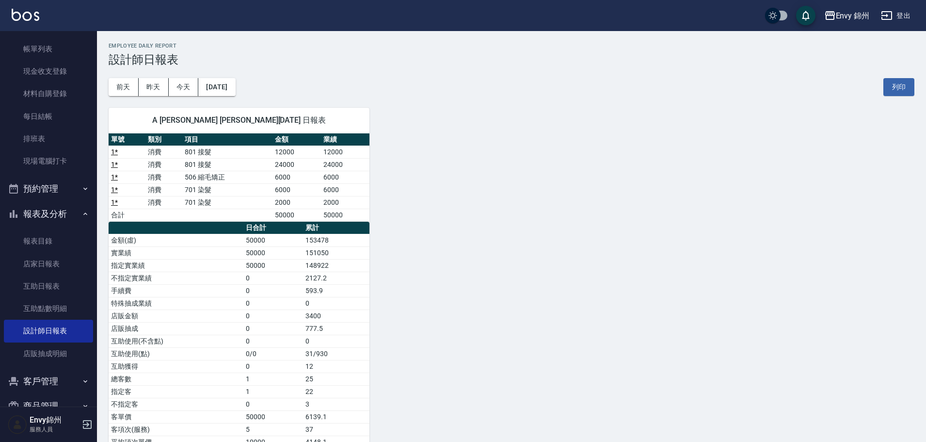
click at [914, 9] on button "登出" at bounding box center [895, 16] width 37 height 18
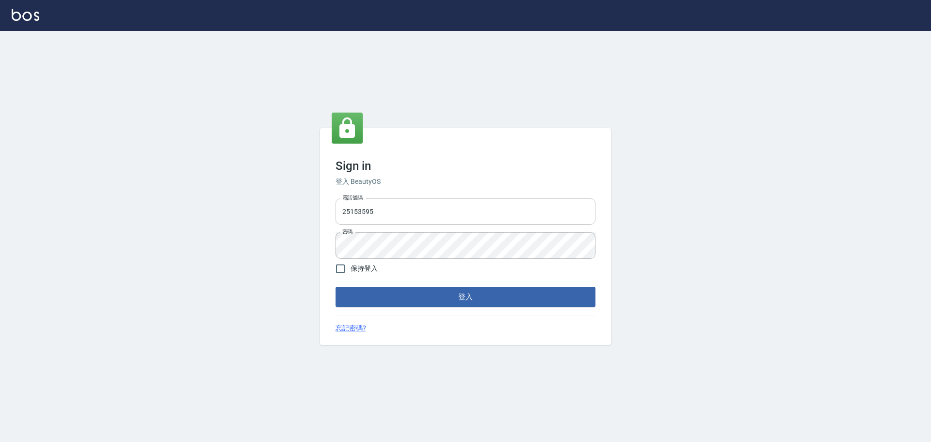
drag, startPoint x: 0, startPoint y: 0, endPoint x: 381, endPoint y: 220, distance: 440.0
click at [379, 206] on input "25153595" at bounding box center [466, 211] width 260 height 26
type input "9990001234567"
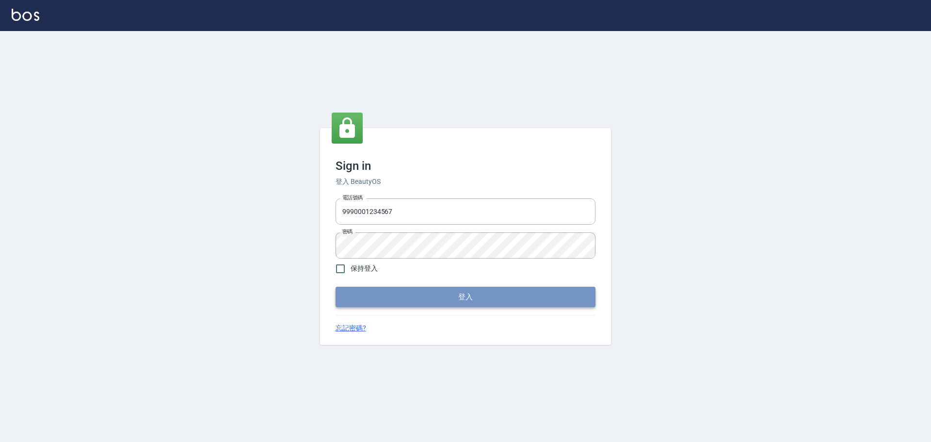
click at [472, 302] on button "登入" at bounding box center [466, 297] width 260 height 20
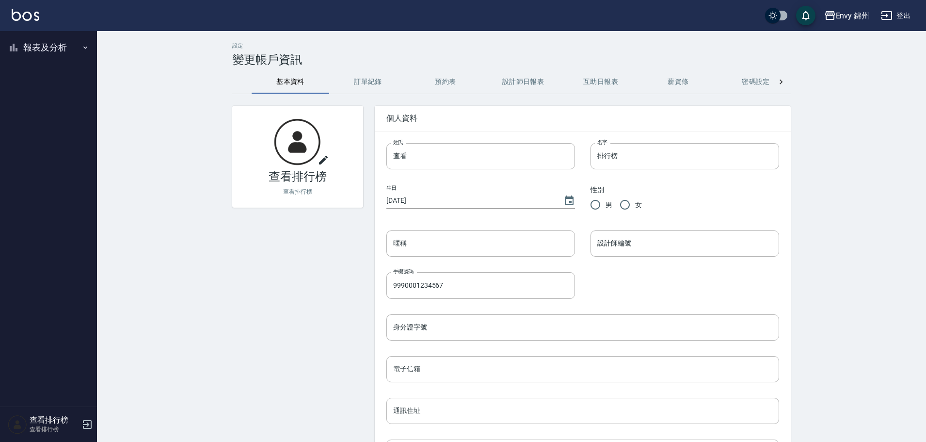
click at [17, 52] on icon "button" at bounding box center [14, 48] width 12 height 12
click at [47, 124] on link "設計師排行榜" at bounding box center [48, 120] width 89 height 22
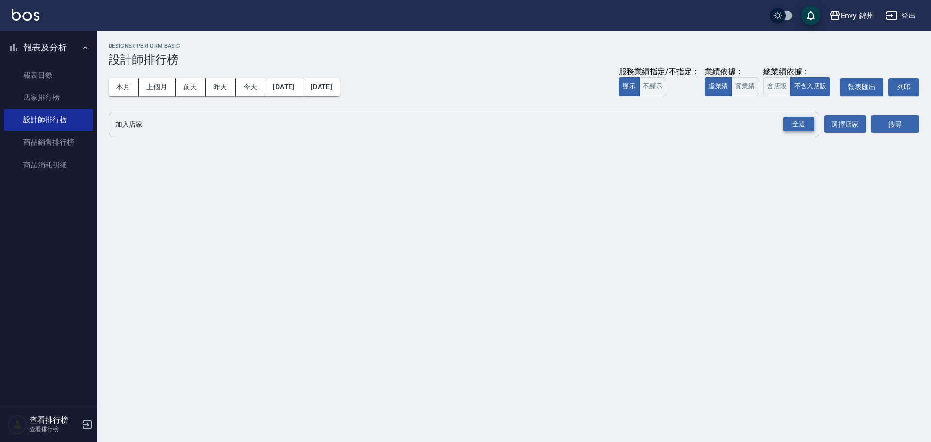
click at [792, 127] on div "全選" at bounding box center [798, 124] width 31 height 15
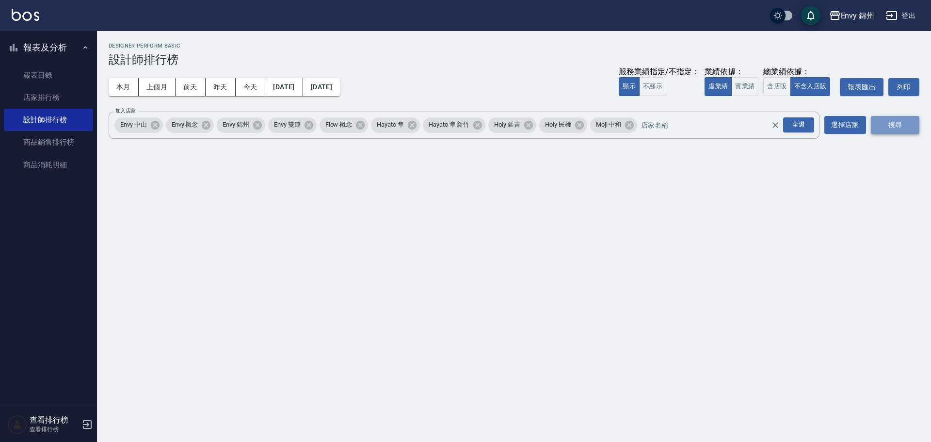
click at [910, 122] on button "搜尋" at bounding box center [895, 125] width 49 height 18
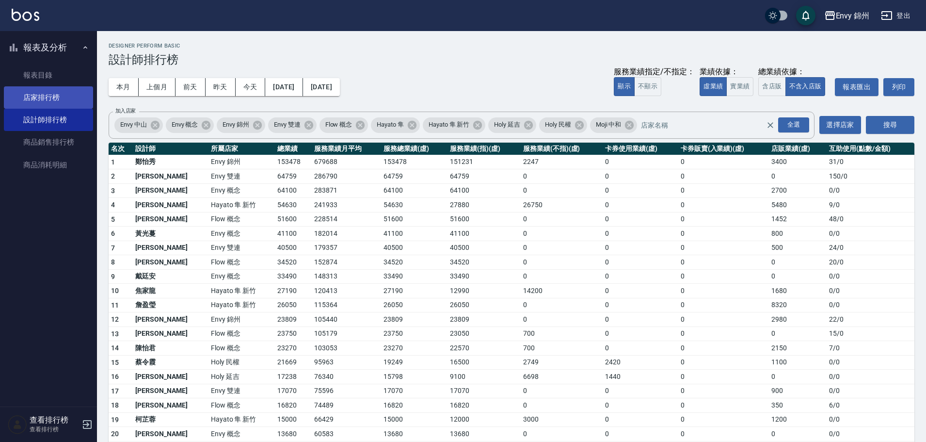
click at [33, 95] on link "店家排行榜" at bounding box center [48, 97] width 89 height 22
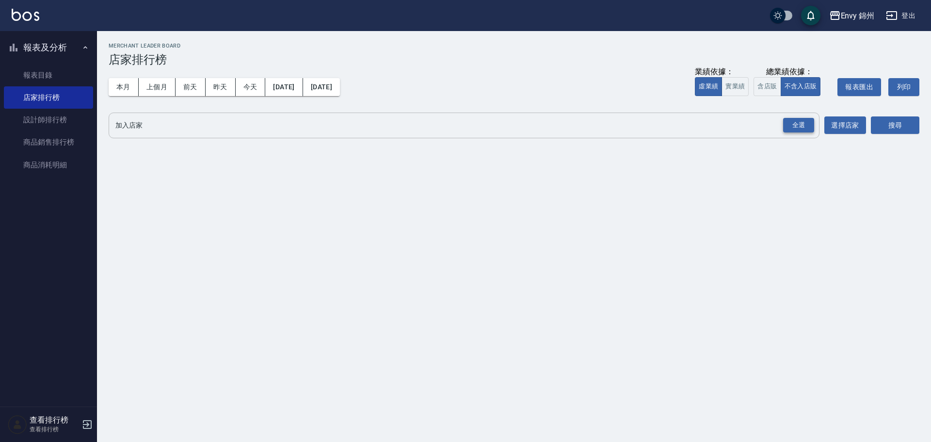
click at [793, 126] on div "全選" at bounding box center [798, 125] width 31 height 15
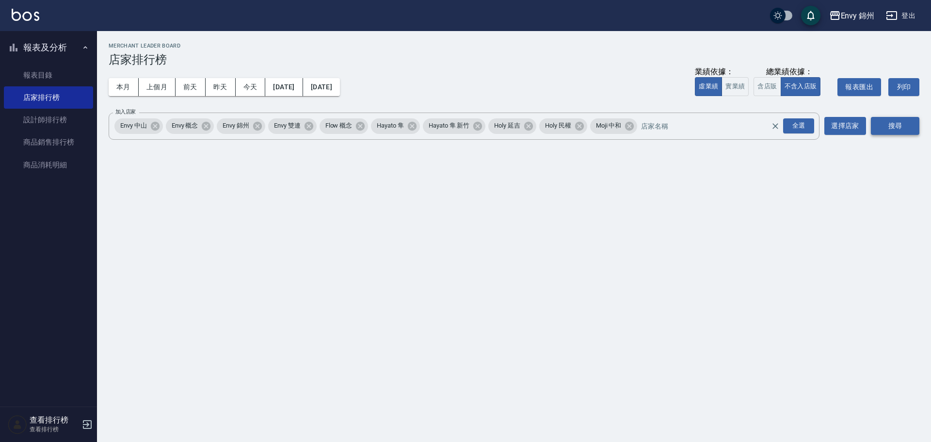
click at [911, 132] on button "搜尋" at bounding box center [895, 126] width 49 height 18
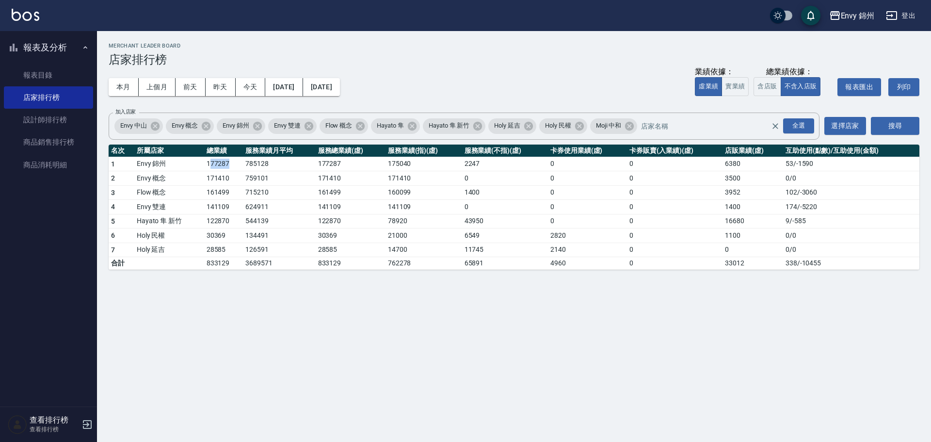
drag, startPoint x: 211, startPoint y: 165, endPoint x: 228, endPoint y: 163, distance: 17.1
click at [228, 163] on td "177287" at bounding box center [223, 164] width 39 height 15
click at [54, 113] on link "設計師排行榜" at bounding box center [48, 120] width 89 height 22
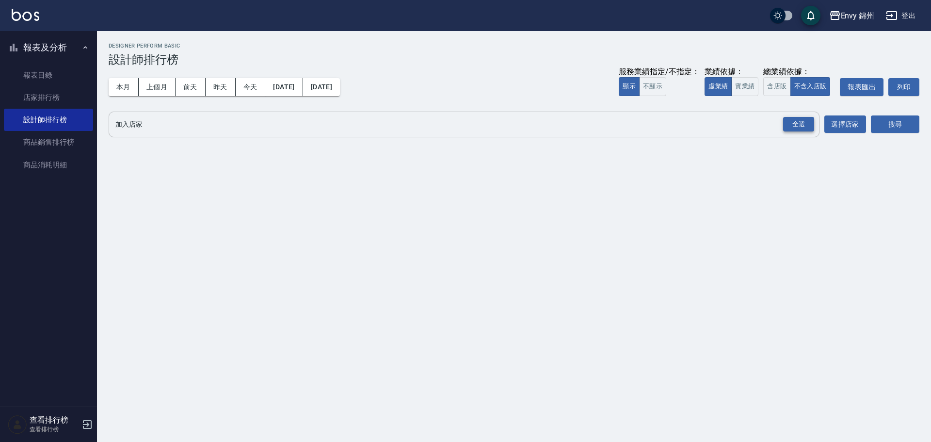
click at [788, 122] on div "全選" at bounding box center [798, 124] width 31 height 15
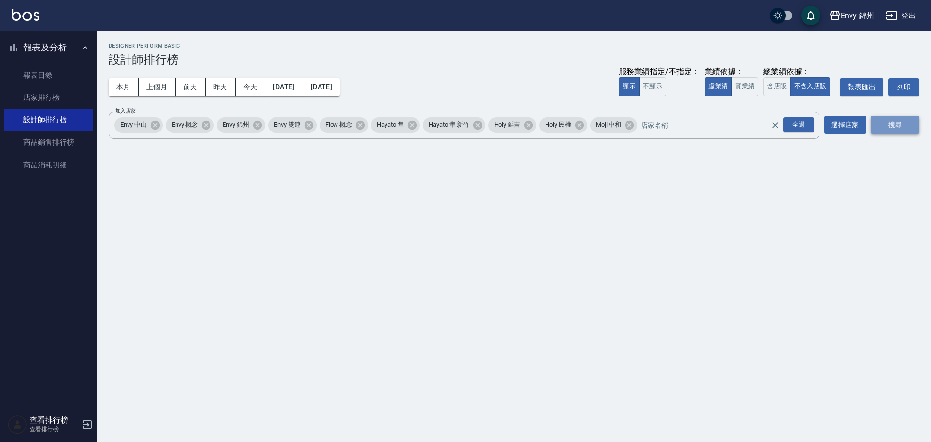
click at [896, 127] on button "搜尋" at bounding box center [895, 125] width 49 height 18
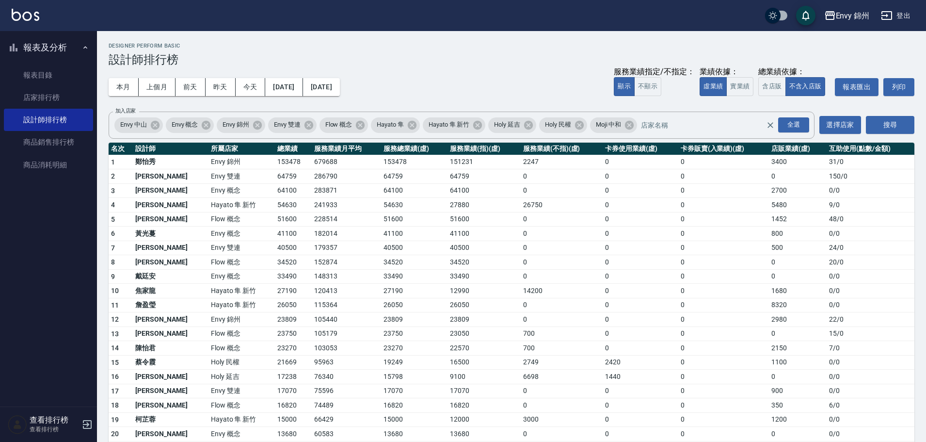
click at [561, 168] on td "2247" at bounding box center [562, 162] width 82 height 15
drag, startPoint x: 237, startPoint y: 162, endPoint x: 278, endPoint y: 159, distance: 41.4
click at [278, 159] on tr "1 [PERSON_NAME] 錦州 153478 679688 153478 151231 2247 0 0 3400 31 / 0" at bounding box center [512, 162] width 806 height 15
click at [457, 249] on td "40500" at bounding box center [484, 248] width 73 height 15
click at [905, 11] on button "登出" at bounding box center [895, 16] width 37 height 18
